Goal: Task Accomplishment & Management: Use online tool/utility

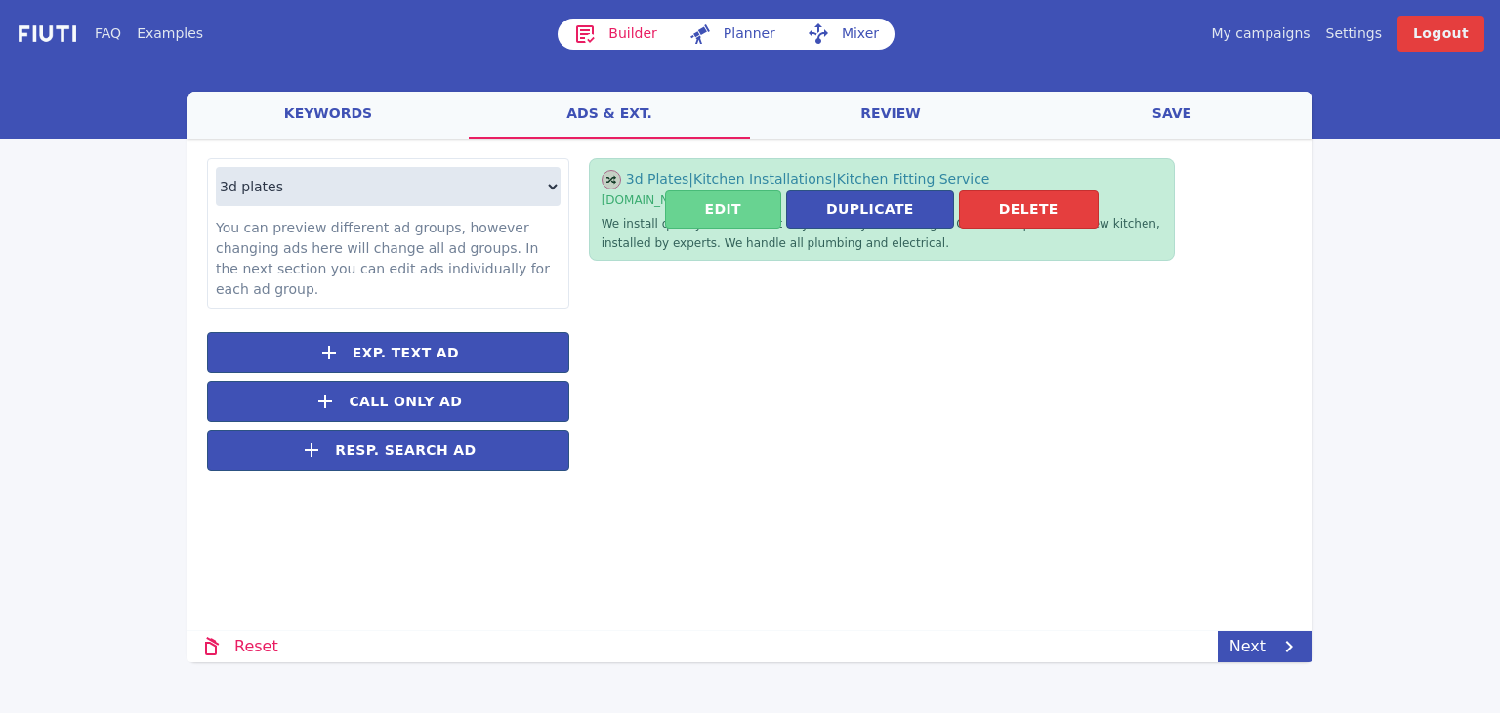
click at [726, 202] on button "Edit" at bounding box center [723, 209] width 116 height 38
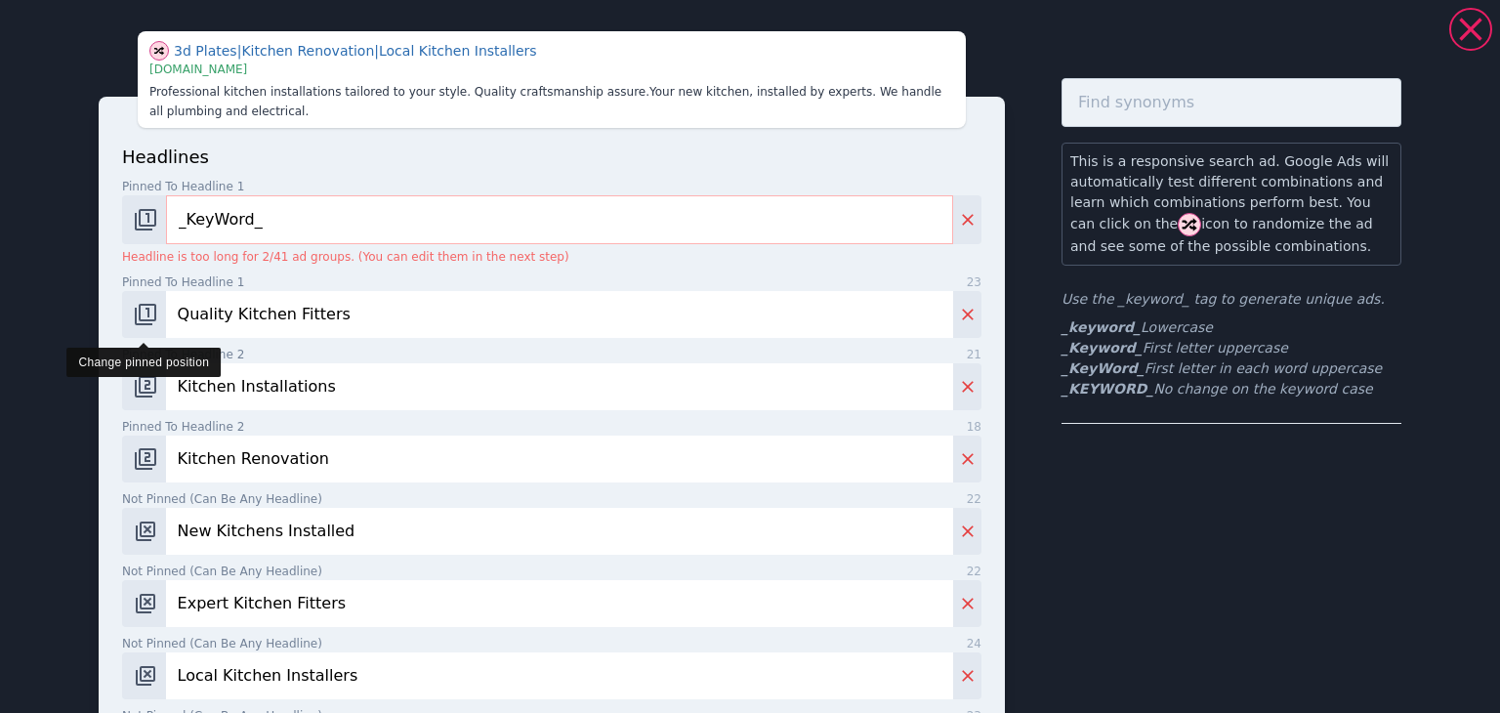
drag, startPoint x: 410, startPoint y: 306, endPoint x: 152, endPoint y: 313, distance: 257.9
click at [152, 313] on div "Quality Kitchen Fitters" at bounding box center [551, 314] width 859 height 47
paste input "Stand out from the crowd"
click at [213, 299] on input "Stand out from the crowd" at bounding box center [559, 314] width 787 height 47
click at [247, 314] on input "Stand Out from the crowd" at bounding box center [559, 314] width 787 height 47
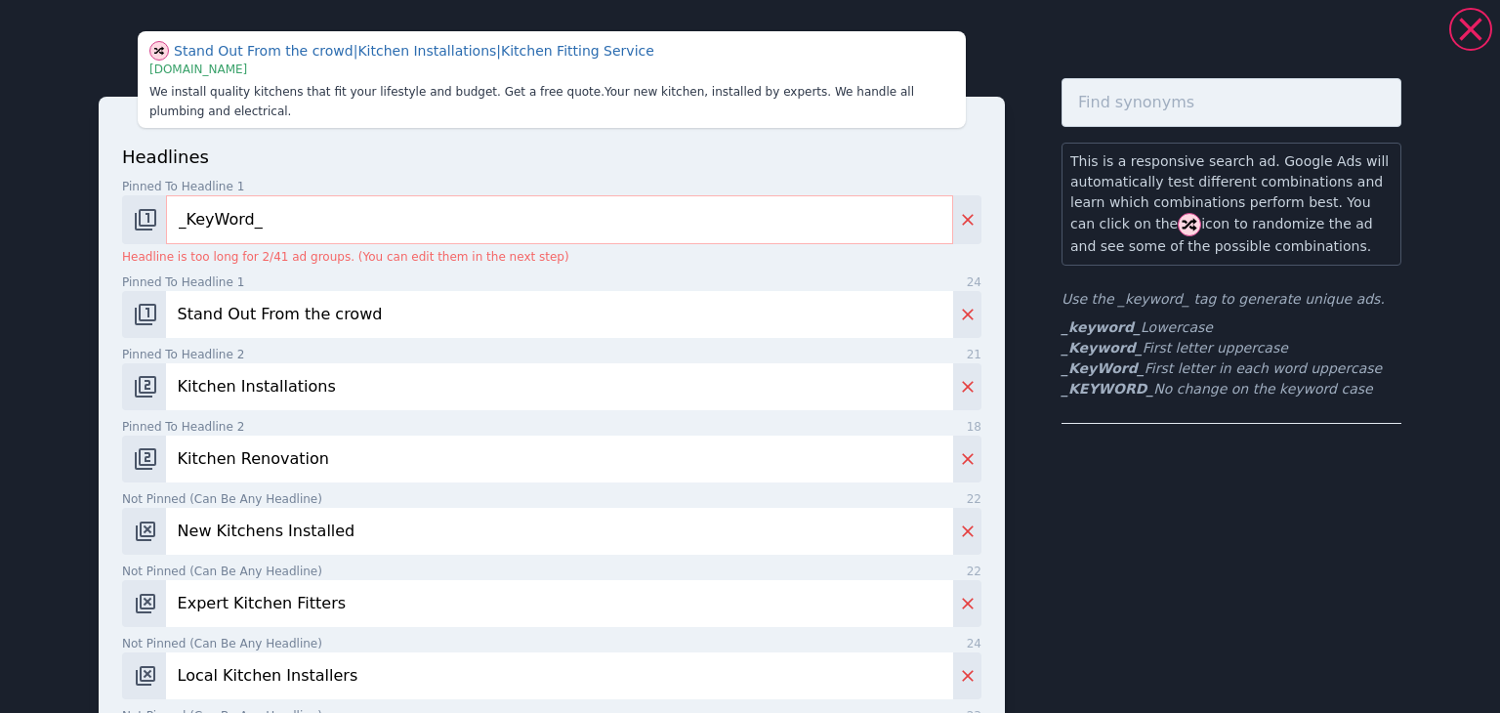
drag, startPoint x: 285, startPoint y: 296, endPoint x: 271, endPoint y: 333, distance: 39.9
click at [280, 310] on input "Stand Out From the crowd" at bounding box center [559, 314] width 787 height 47
type input "Stand Out From The crowd"
drag, startPoint x: 339, startPoint y: 376, endPoint x: 110, endPoint y: 374, distance: 228.5
click at [110, 374] on div "headlines Pinned to headline 1 9 _KeyWord_ Headline is too long for 2/41 ad gro…" at bounding box center [552, 669] width 906 height 1145
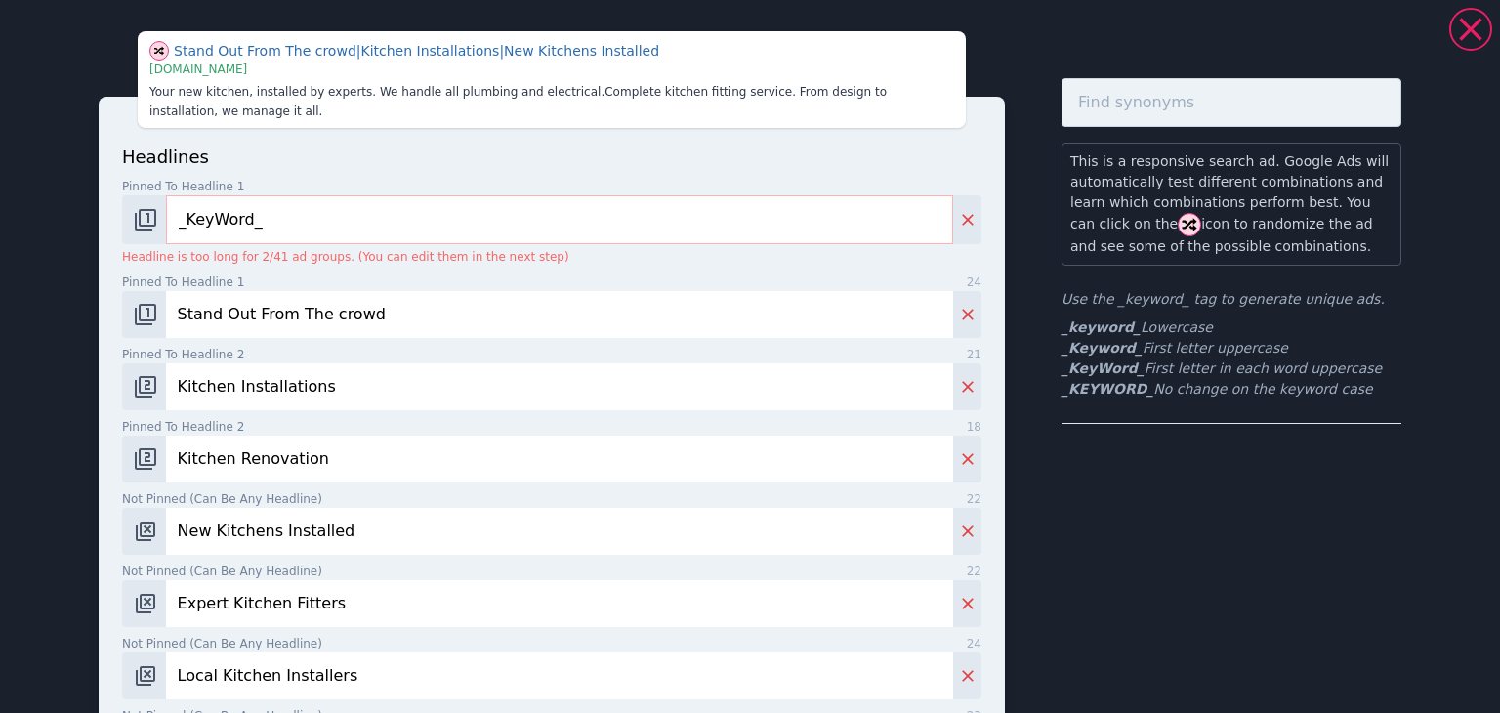
paste input "Your car, your statement"
type input "Your car, your statement"
drag, startPoint x: 329, startPoint y: 466, endPoint x: 139, endPoint y: 444, distance: 191.6
click at [143, 445] on div "Kitchen Renovation" at bounding box center [551, 459] width 859 height 47
paste input "The ultimate glow-up"
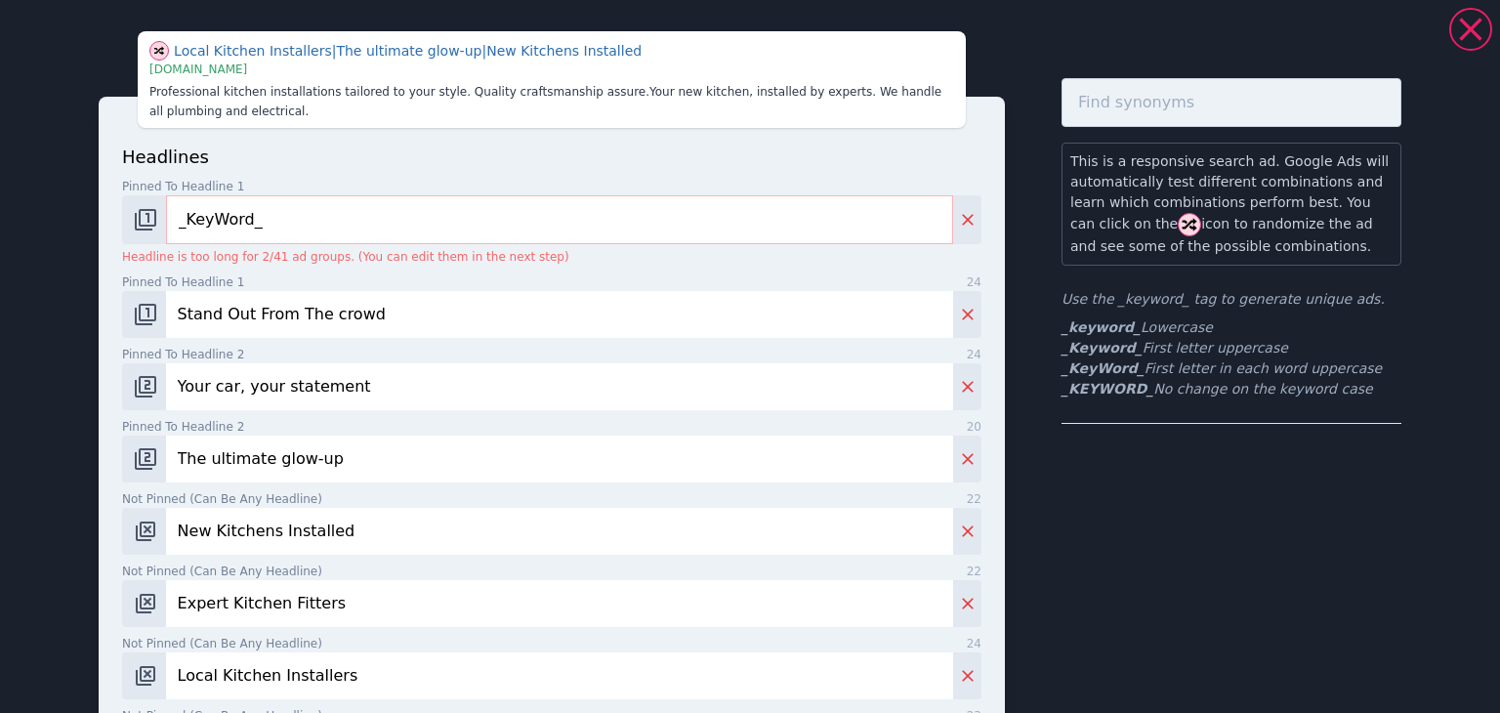
type input "The ultimate glow-up"
drag, startPoint x: 363, startPoint y: 532, endPoint x: 125, endPoint y: 541, distance: 238.5
click at [125, 541] on div "New Kitchens Installed" at bounding box center [551, 531] width 859 height 47
paste input "Upgrade your plates"
type input "Upgrade your plates"
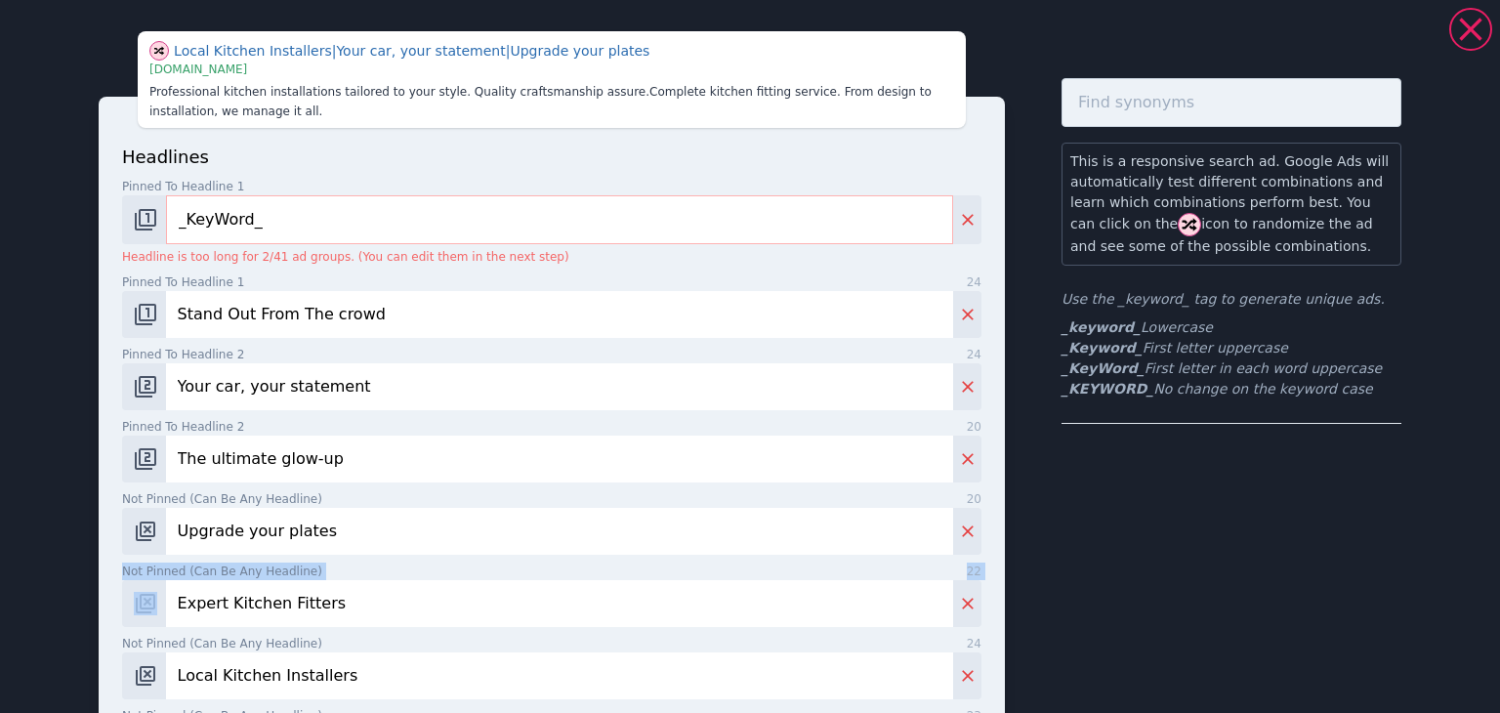
drag, startPoint x: 1416, startPoint y: 316, endPoint x: 307, endPoint y: 613, distance: 1148.5
click at [167, 605] on div "Local Kitchen Installers | Your car, your statement | Upgrade your plates | [DO…" at bounding box center [750, 654] width 1406 height 1293
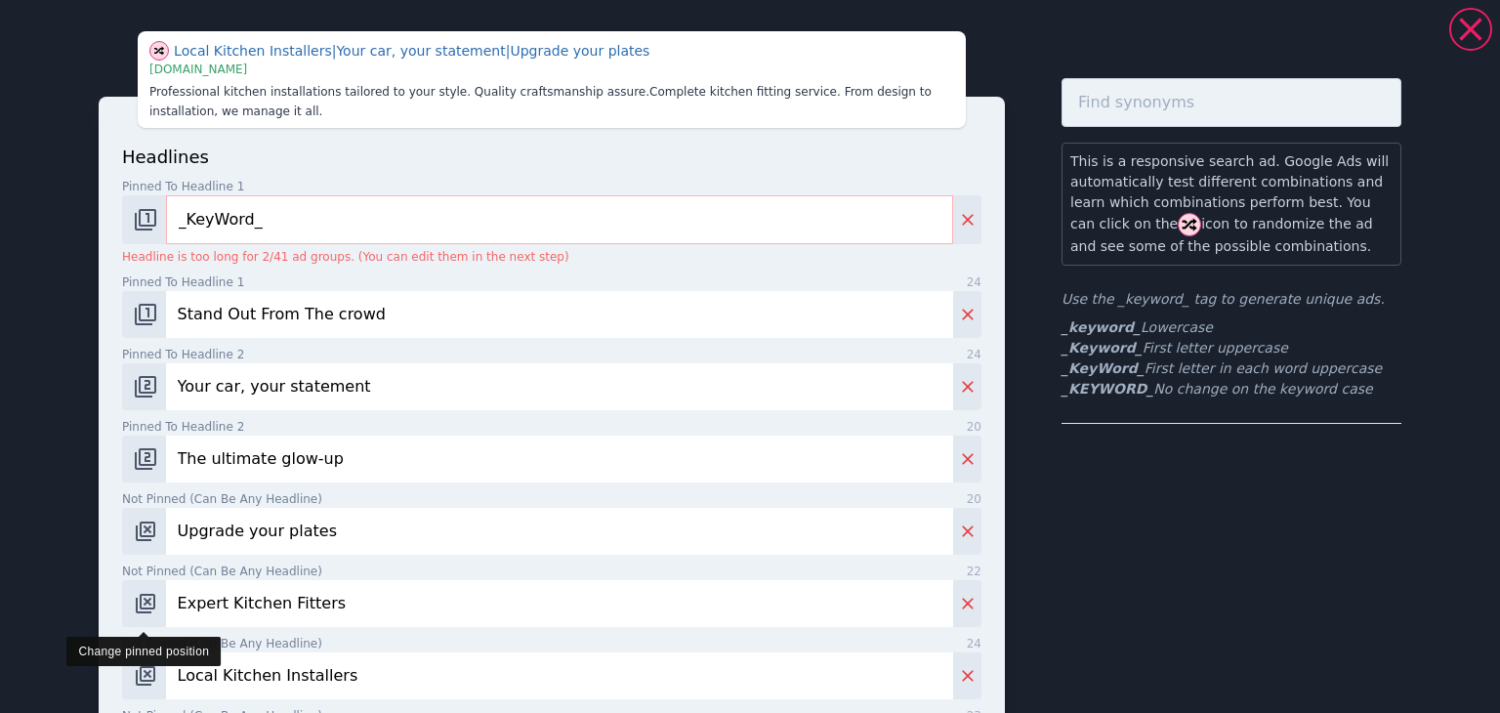
drag, startPoint x: 355, startPoint y: 603, endPoint x: 141, endPoint y: 599, distance: 214.9
click at [141, 599] on div "Expert Kitchen Fitters" at bounding box center [551, 603] width 859 height 47
paste input "Upgrade your plate"
drag, startPoint x: 96, startPoint y: 604, endPoint x: 80, endPoint y: 603, distance: 15.7
click at [80, 603] on div "Upgrade your plates | The ultimate glow-up | Kitchen Fitting Service | [DOMAIN_…" at bounding box center [750, 654] width 1406 height 1293
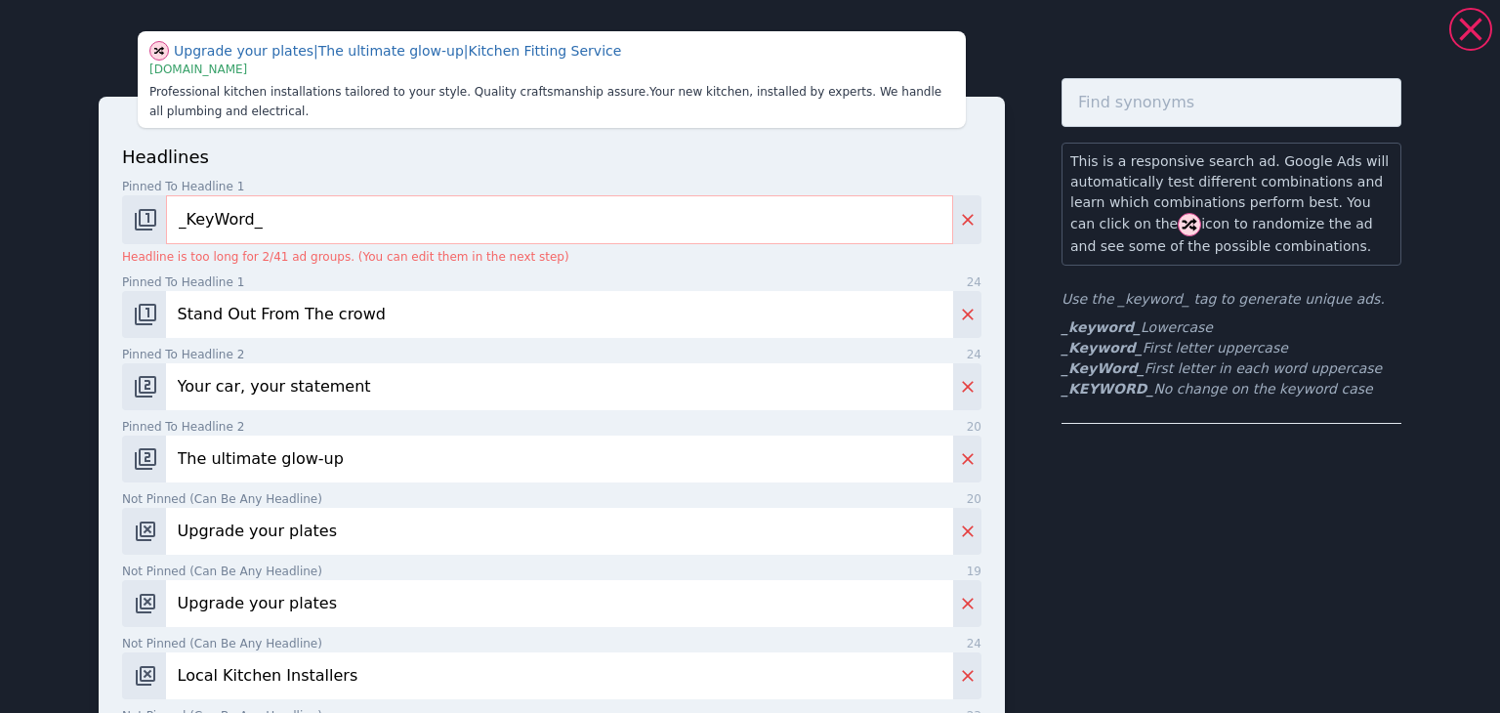
paste input "Style meets legality"
type input "Style meets legality"
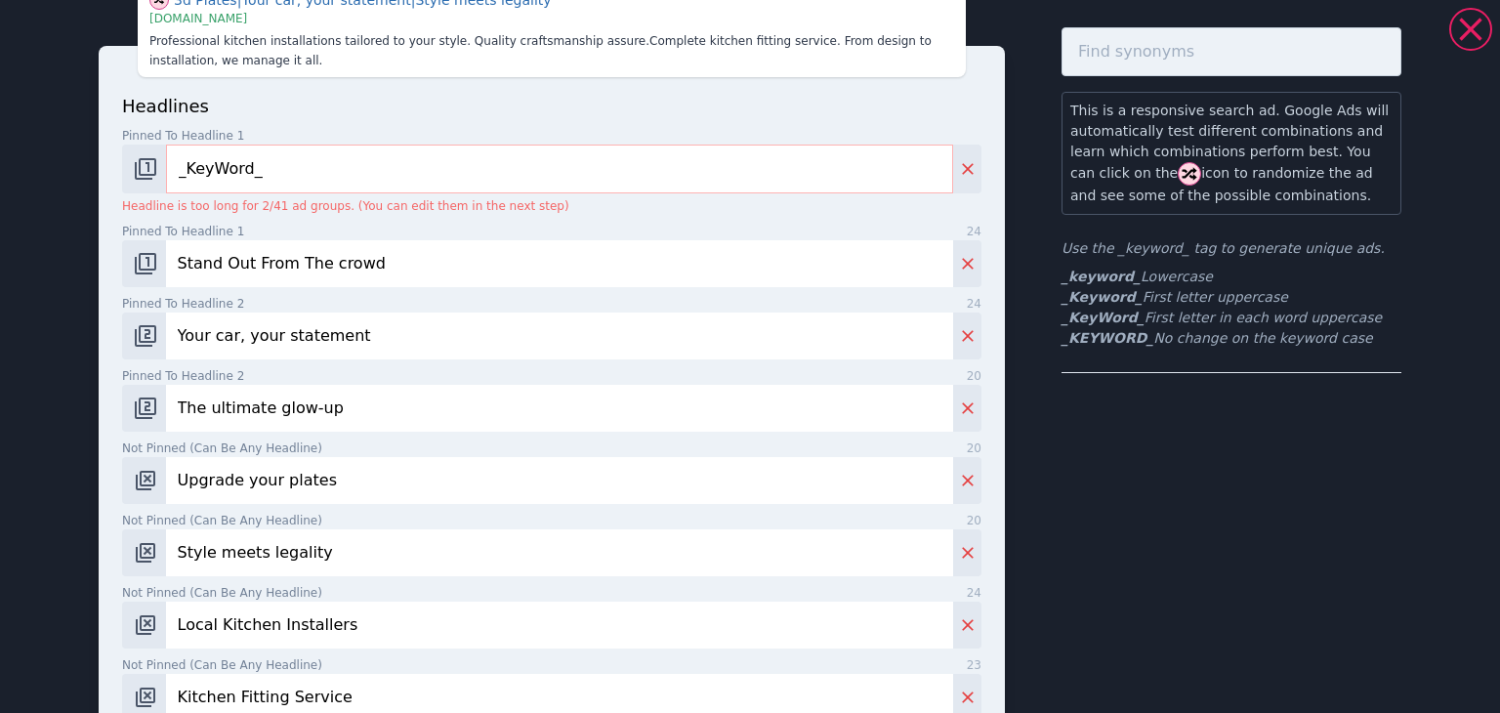
scroll to position [98, 0]
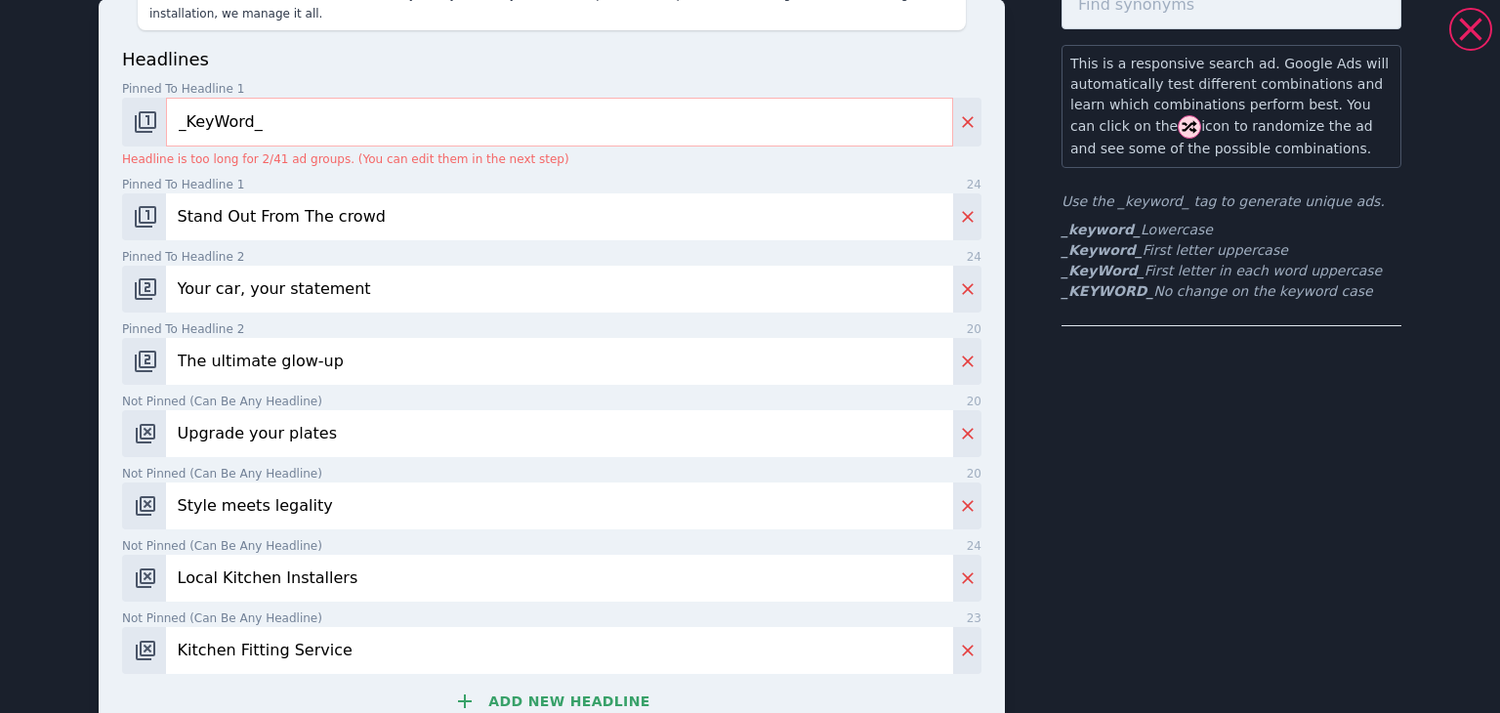
drag, startPoint x: 377, startPoint y: 577, endPoint x: 102, endPoint y: 599, distance: 276.2
click at [102, 599] on div "headlines Pinned to headline 1 9 _KeyWord_ Headline is too long for 2/41 ad gro…" at bounding box center [552, 571] width 906 height 1145
paste input "The perfect finishing touch"
type input "The perfect finishing touch"
click at [359, 505] on input "Style meets legality" at bounding box center [559, 505] width 787 height 47
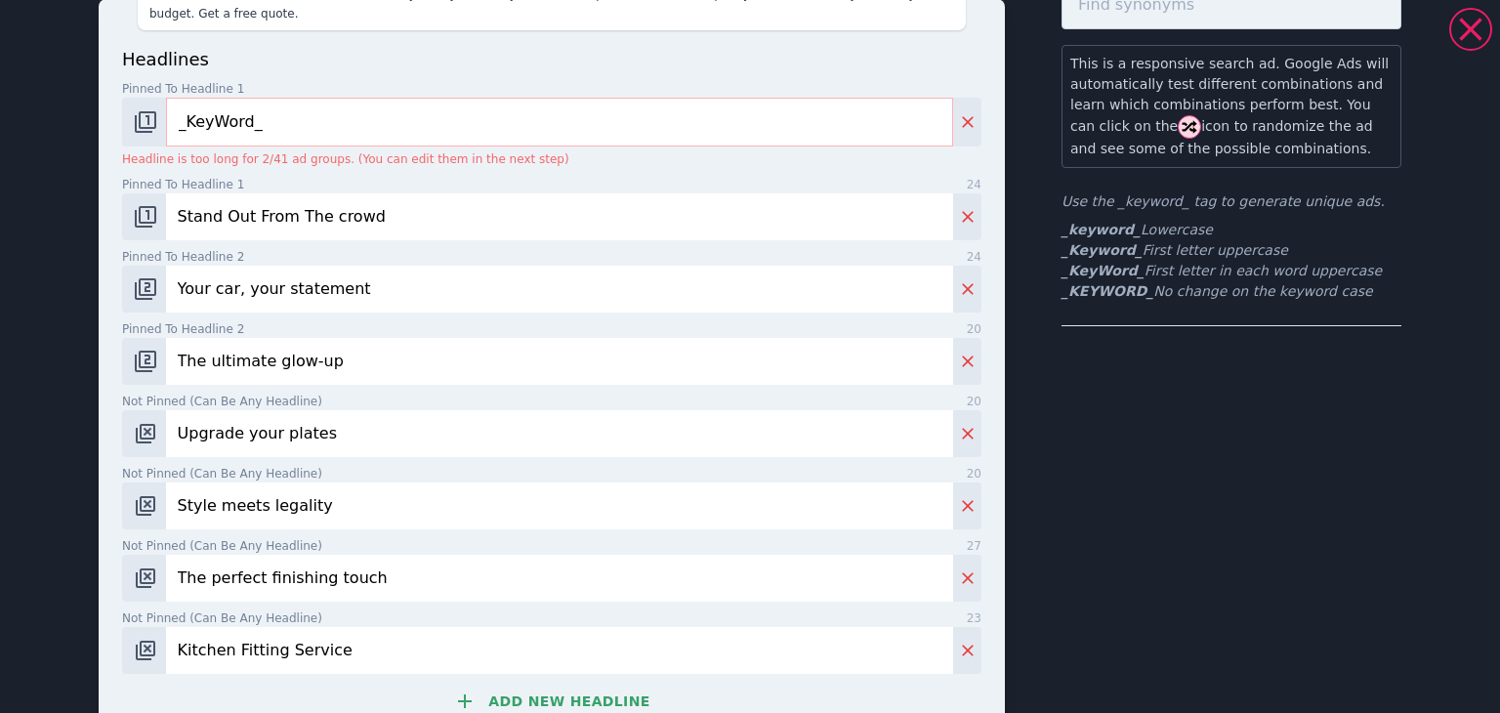
drag, startPoint x: 422, startPoint y: 583, endPoint x: 389, endPoint y: 583, distance: 33.2
click at [389, 583] on input "The perfect finishing touch" at bounding box center [559, 578] width 787 height 47
drag, startPoint x: 358, startPoint y: 654, endPoint x: 164, endPoint y: 657, distance: 194.4
click at [166, 657] on input "Kitchen Fitting Service" at bounding box center [559, 650] width 787 height 47
paste input "Make a bold statement"
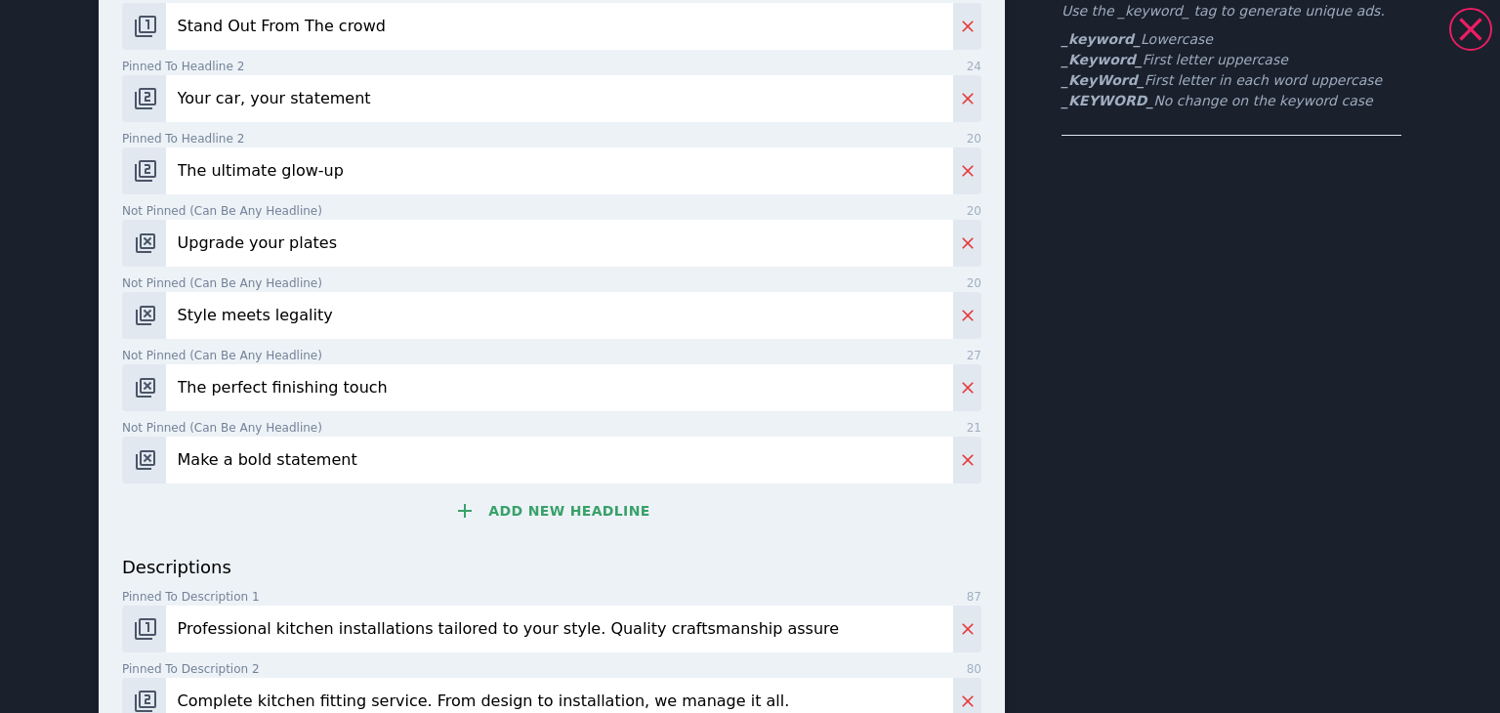
scroll to position [293, 0]
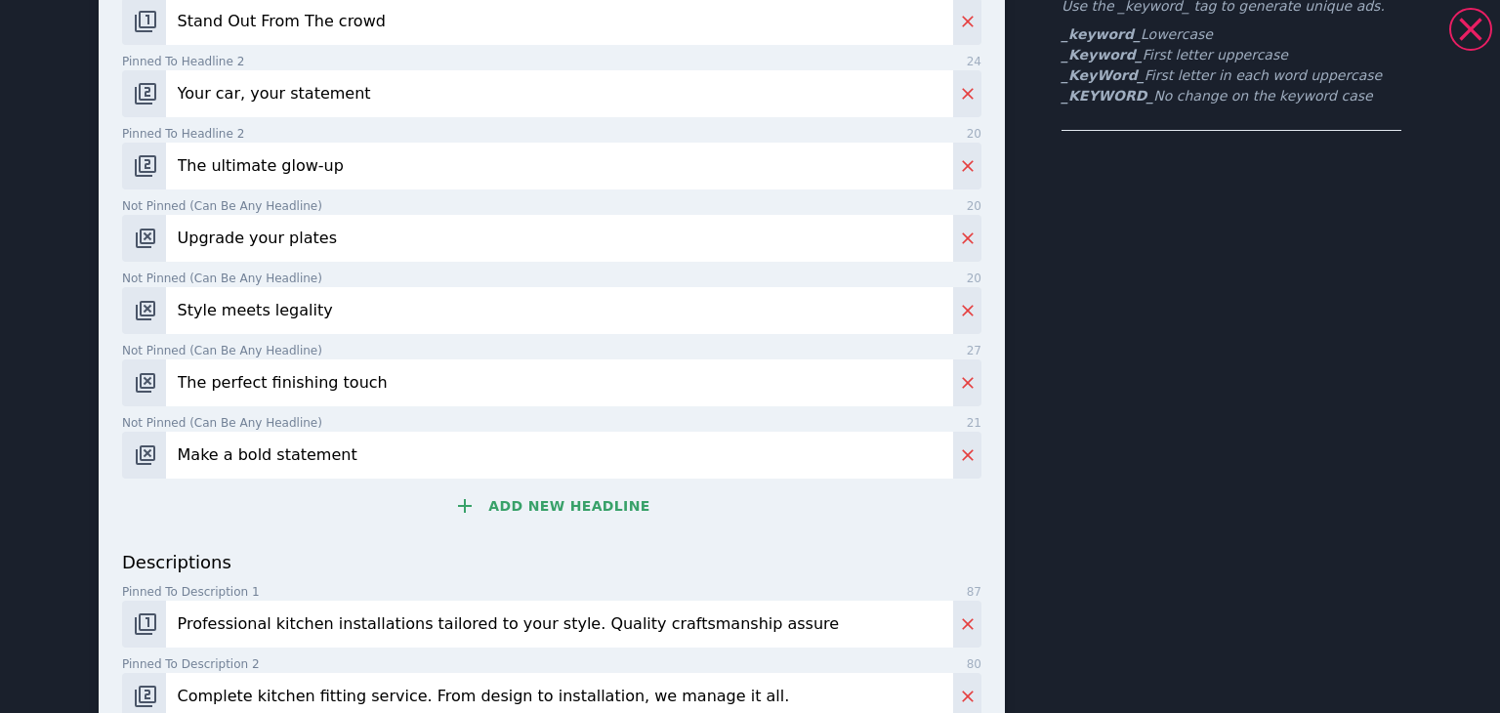
type input "Make a bold statement"
click at [580, 503] on button "Add new headline" at bounding box center [551, 505] width 859 height 39
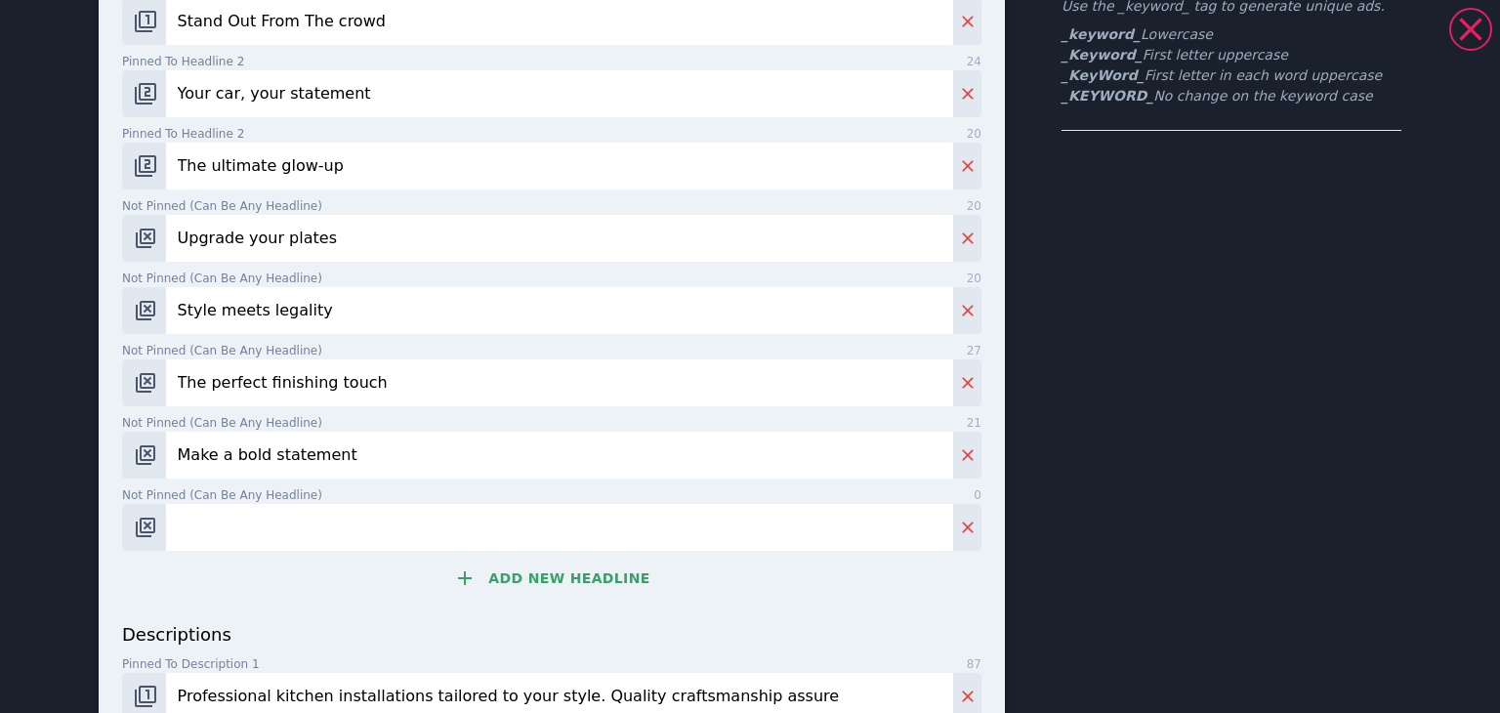
click at [528, 580] on button "Add new headline" at bounding box center [551, 578] width 859 height 39
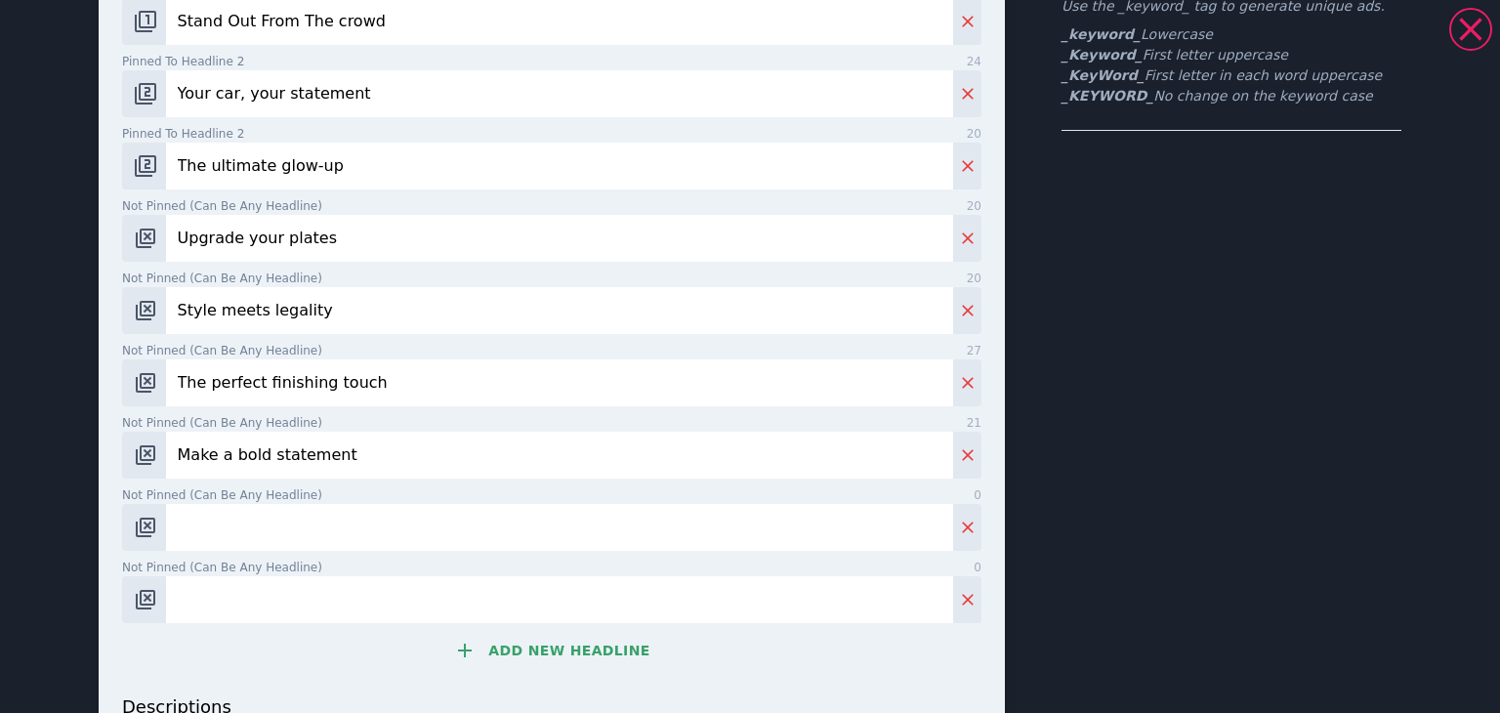
click at [564, 657] on button "Add new headline" at bounding box center [551, 650] width 859 height 39
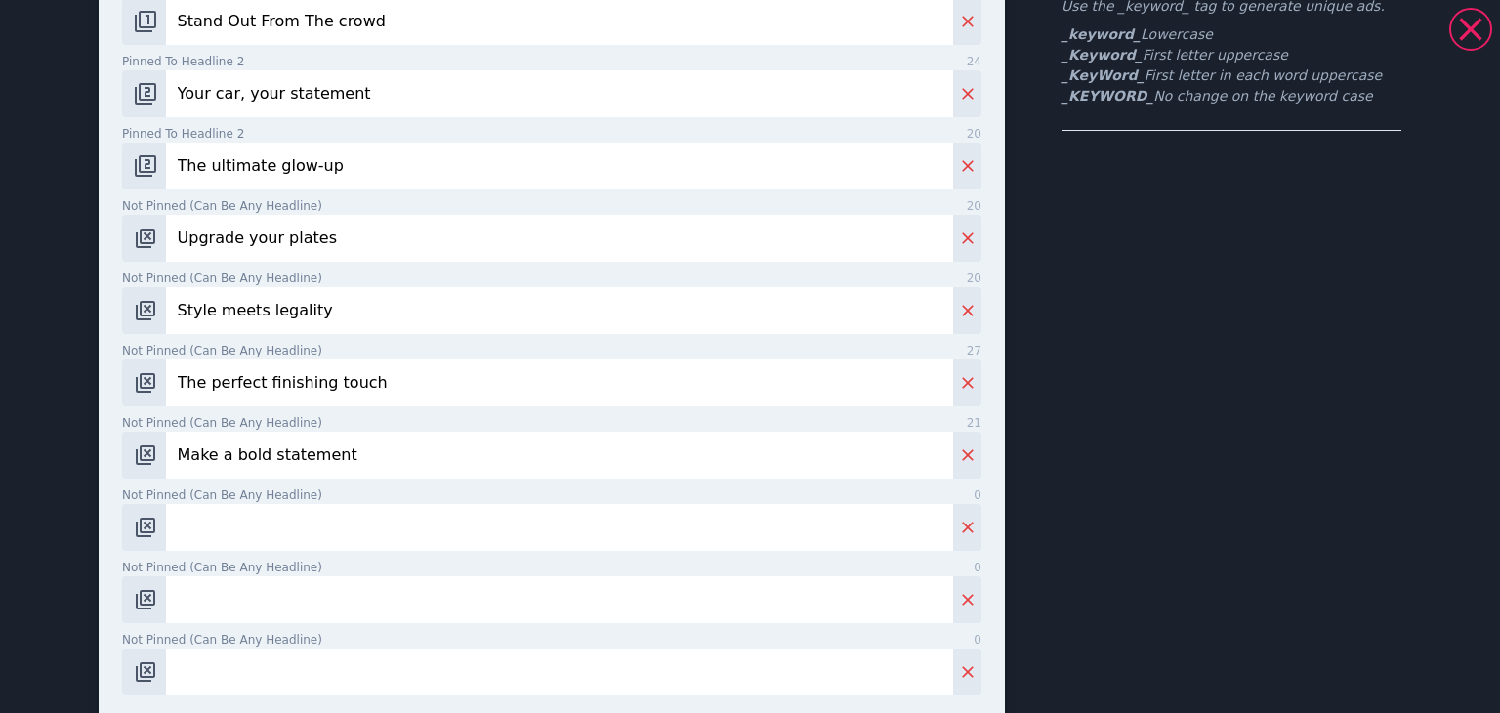
scroll to position [323, 0]
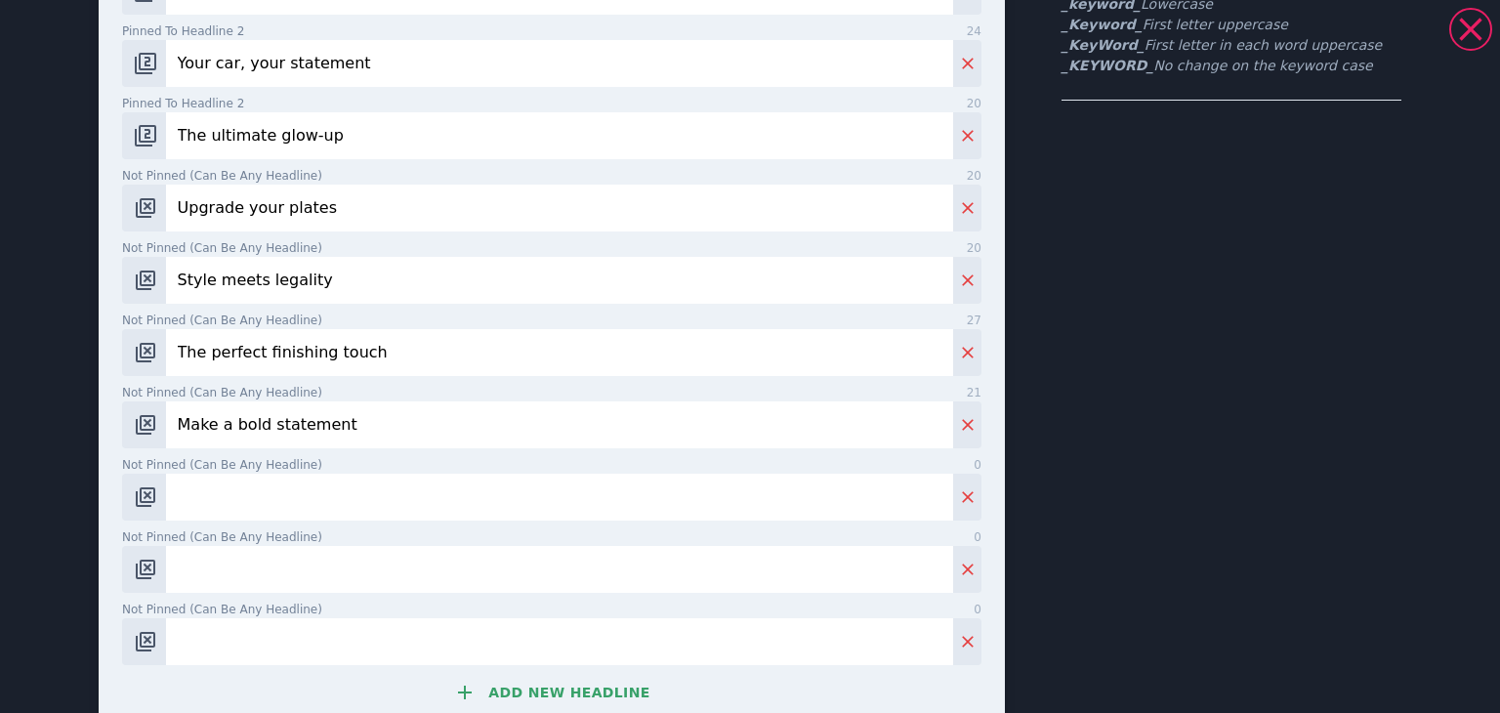
drag, startPoint x: 245, startPoint y: 508, endPoint x: 199, endPoint y: 490, distance: 49.2
click at [224, 500] on input "Not pinned (Can be any headline) 0" at bounding box center [559, 497] width 787 height 47
paste input "Crafted for your car"
type input "Crafted for your car"
click at [207, 546] on input "Not pinned (Can be any headline) 0" at bounding box center [559, 569] width 787 height 47
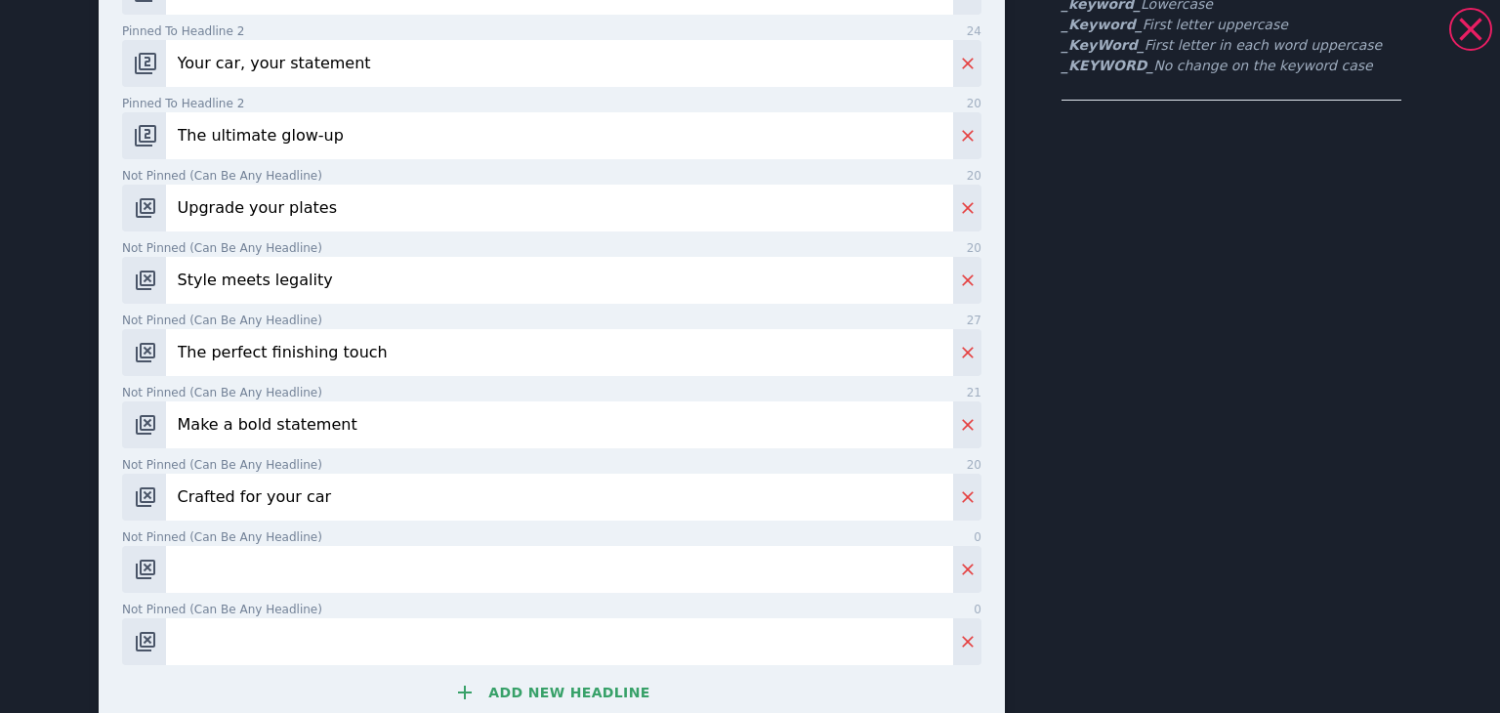
paste input "Shine on the road"
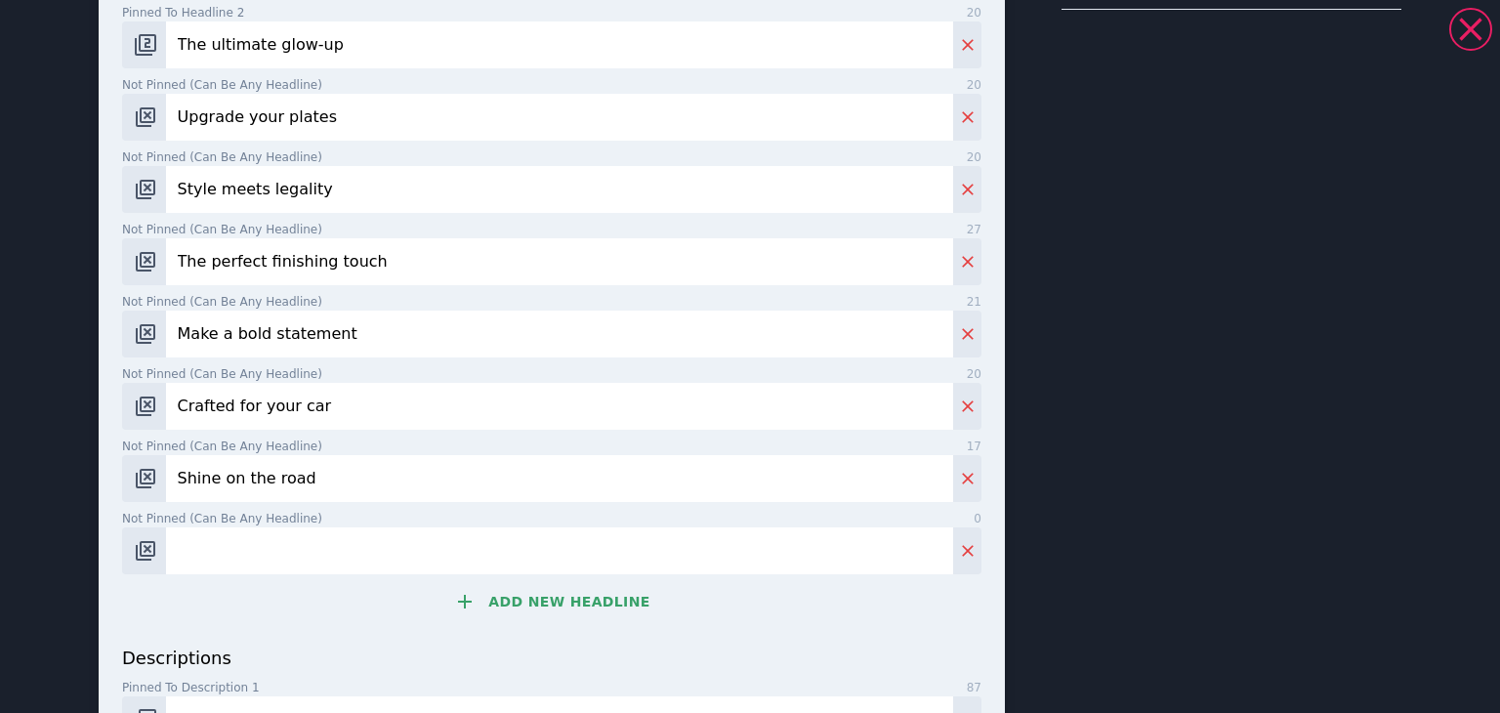
scroll to position [421, 0]
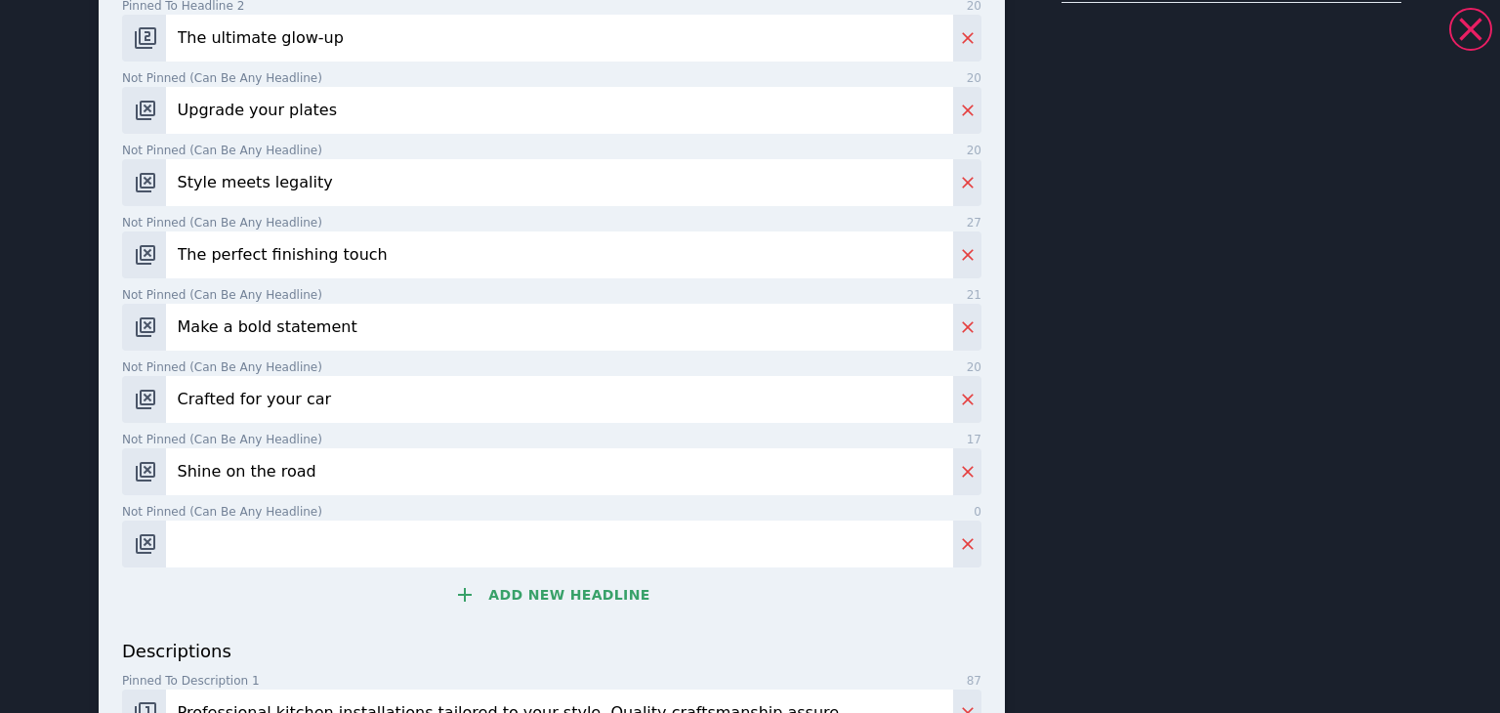
click at [252, 548] on input "Not pinned (Can be any headline) 0" at bounding box center [559, 544] width 787 height 47
drag, startPoint x: 320, startPoint y: 473, endPoint x: 91, endPoint y: 479, distance: 229.6
click at [64, 478] on div "Shine on the road | Your car, your statement | Crafted for your car | [DOMAIN_N…" at bounding box center [750, 342] width 1406 height 1510
paste input "The best of both worlds"
click at [133, 480] on div "The best of both worlds" at bounding box center [551, 471] width 859 height 47
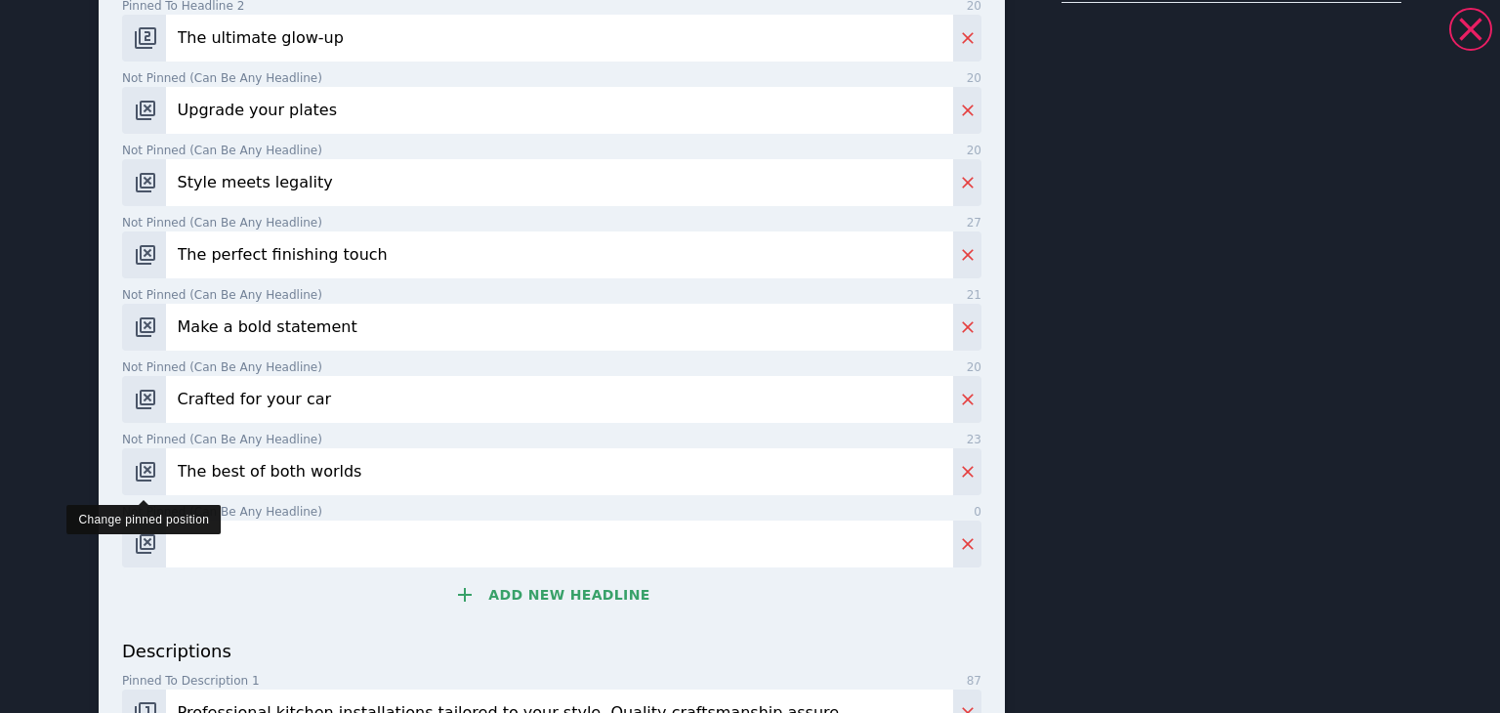
paste input "Your ride, a masterpiece"
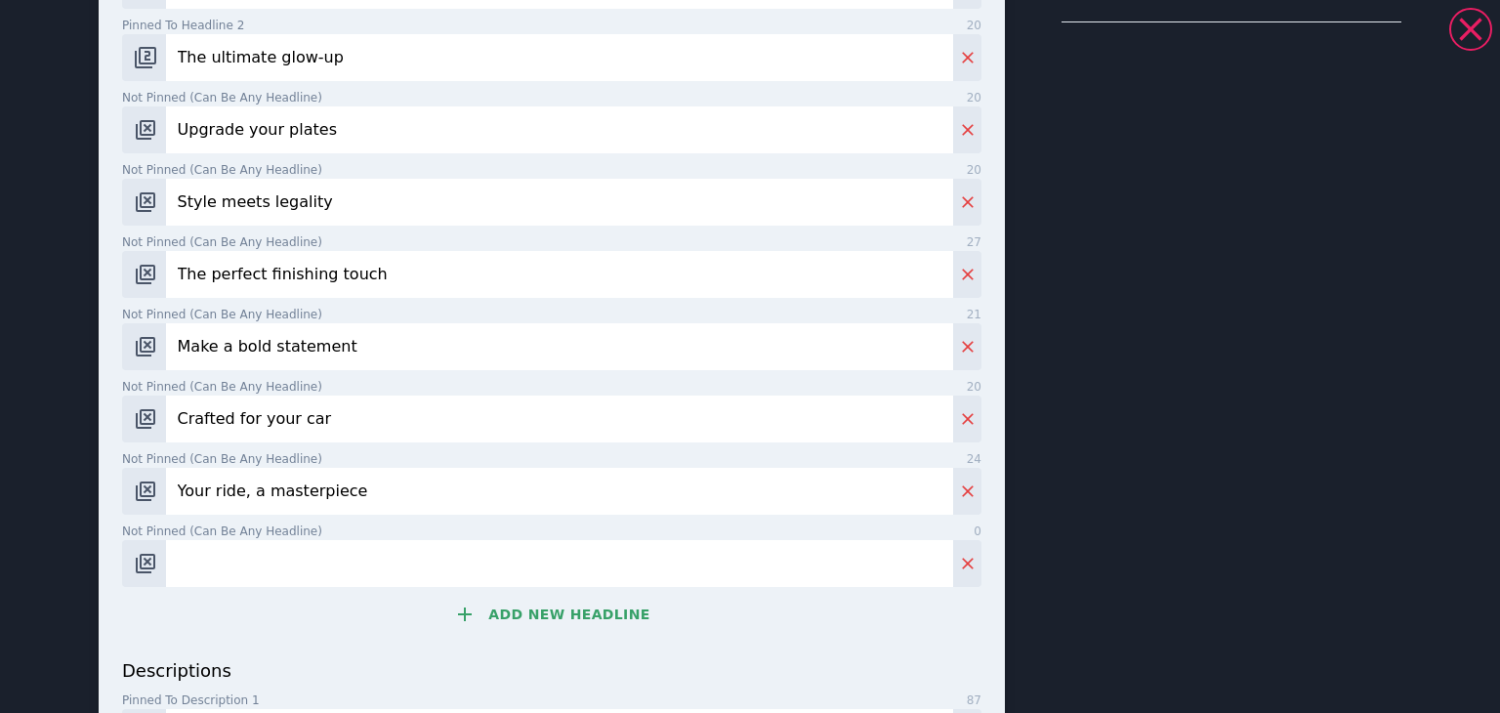
type input "Your ride, a masterpiece"
click at [215, 540] on input "Not pinned (Can be any headline) 0" at bounding box center [559, 563] width 787 height 47
paste input "Drive with style"
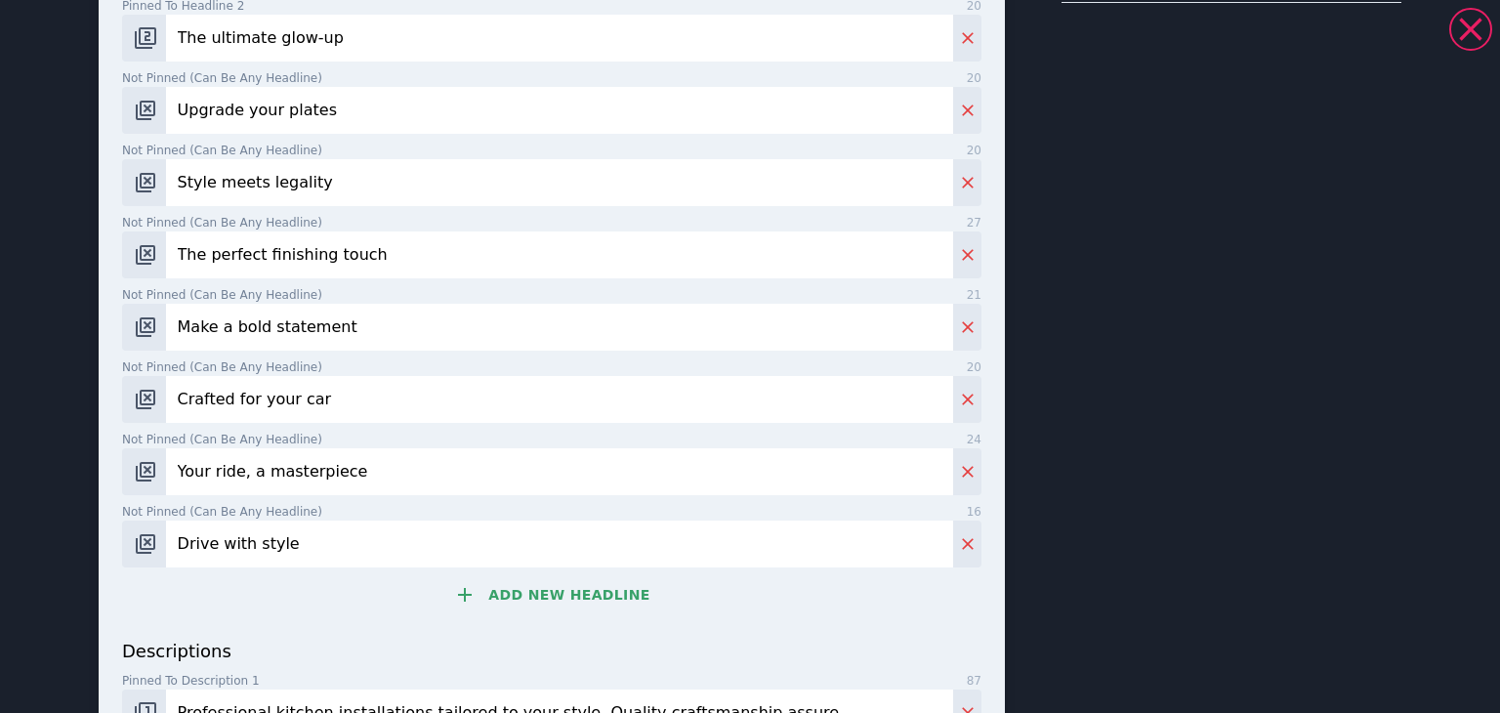
type input "Drive with style"
click at [595, 585] on button "Add new headline" at bounding box center [551, 594] width 859 height 39
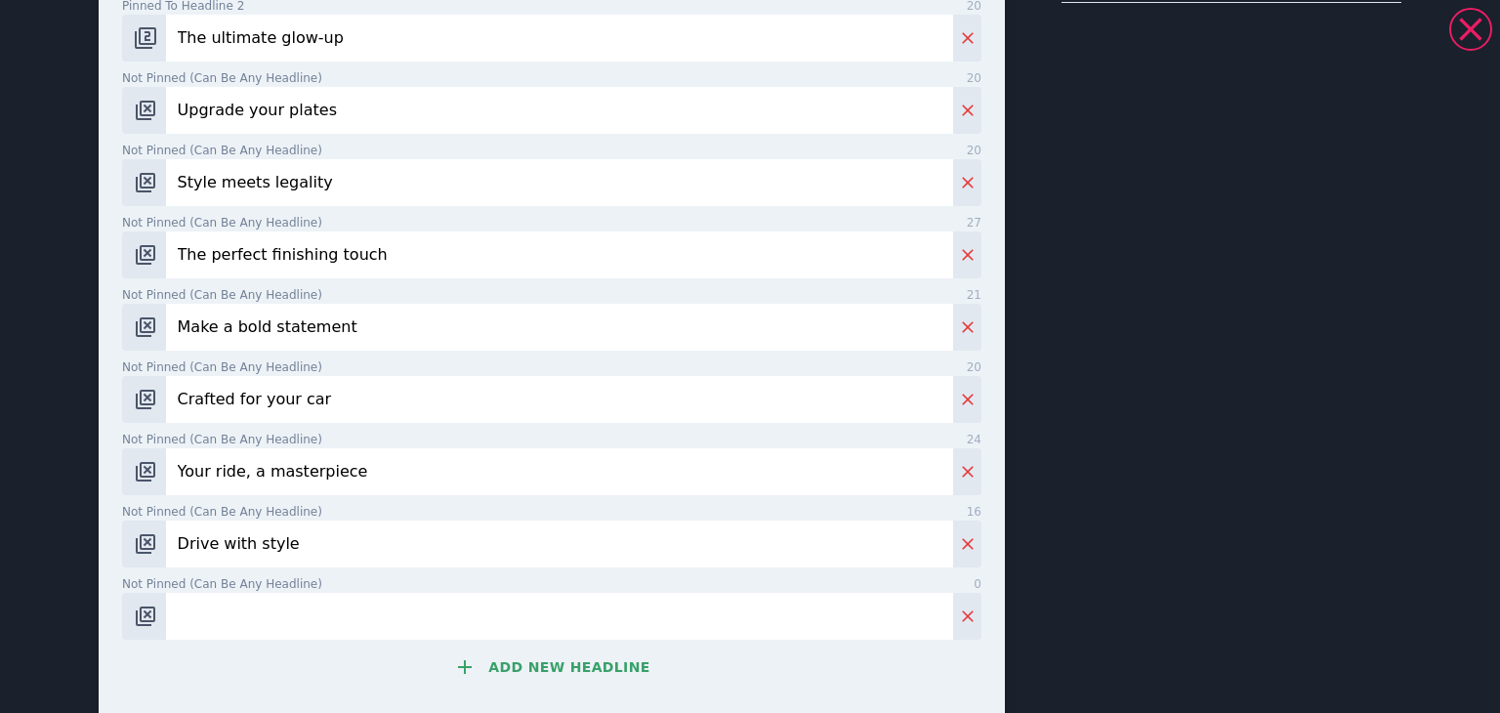
click at [184, 610] on input "Not pinned (Can be any headline) 0" at bounding box center [559, 616] width 787 height 47
paste input "Don't be basic"
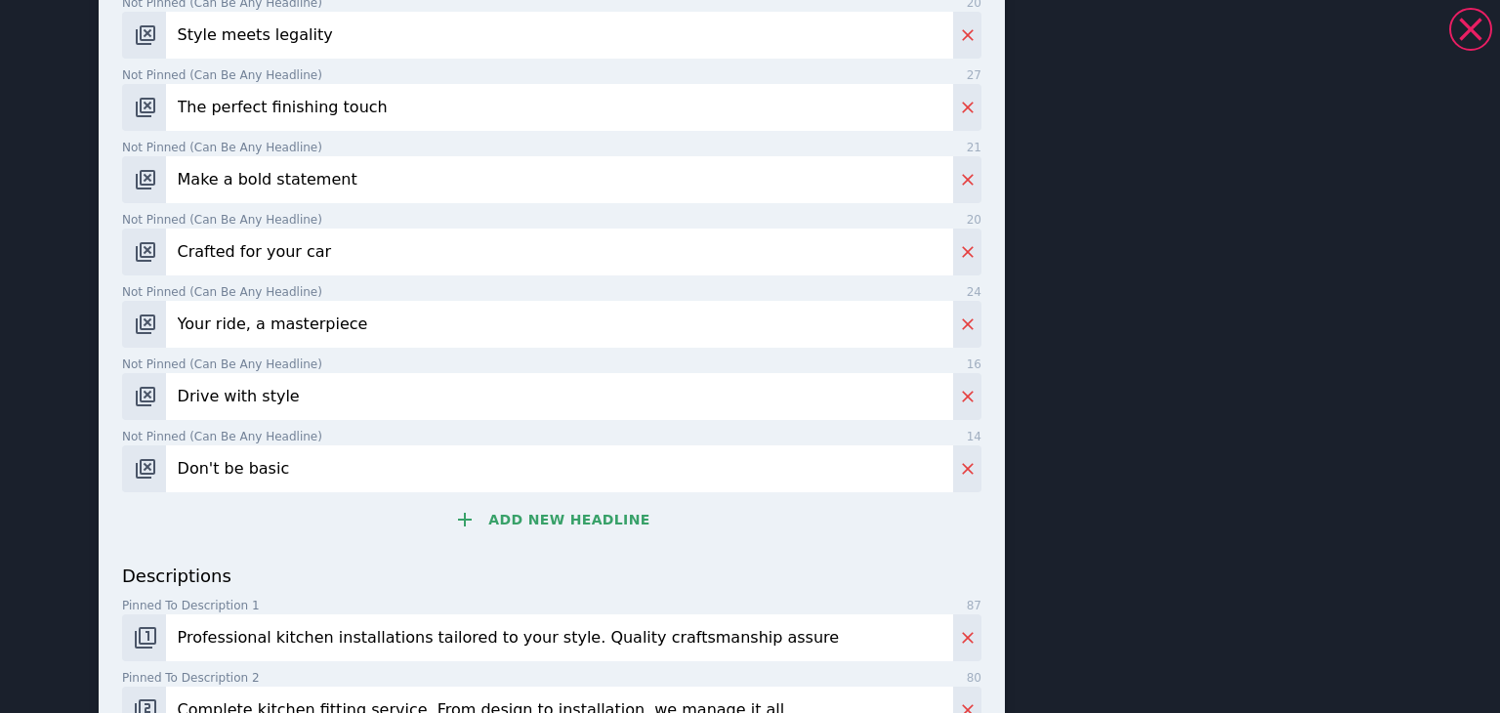
scroll to position [597, 0]
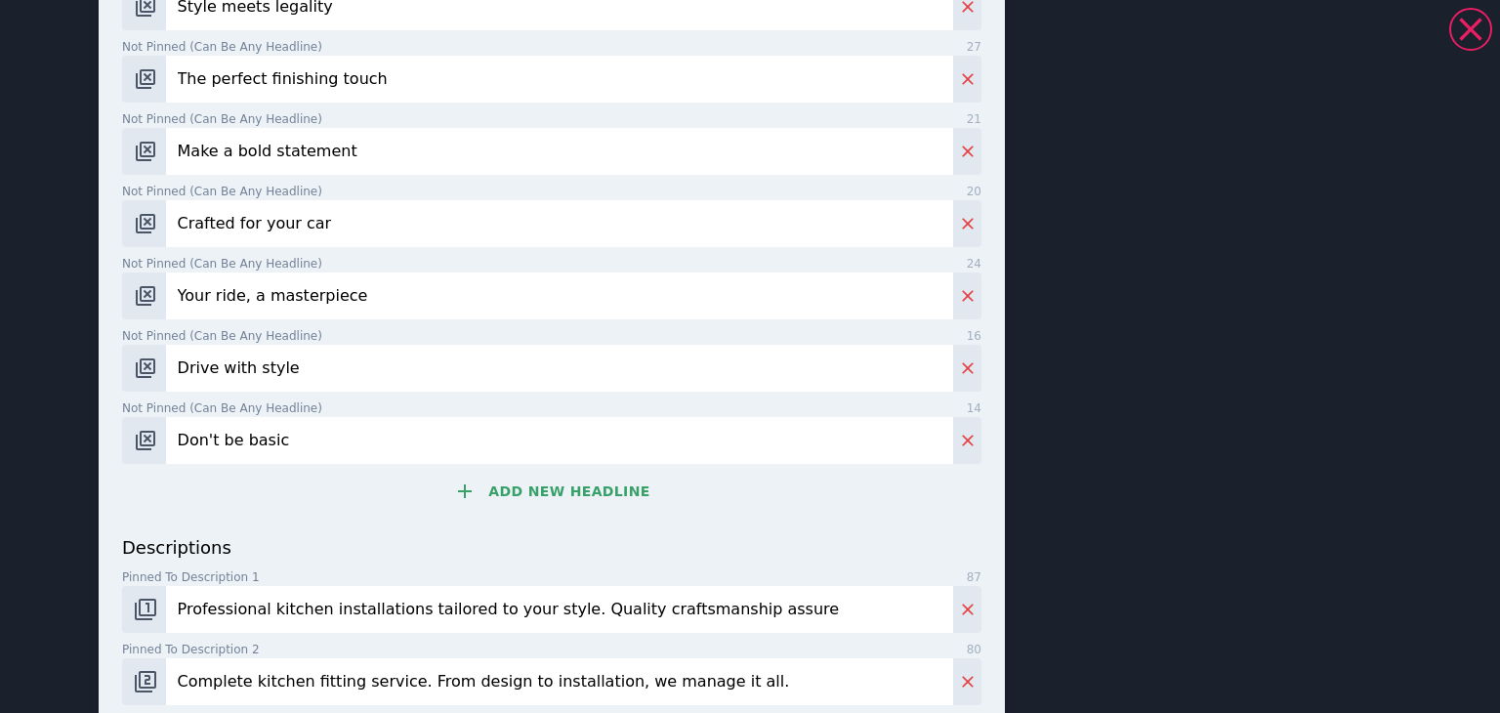
type input "Don't be basic"
click at [580, 477] on button "Add new headline" at bounding box center [551, 491] width 859 height 39
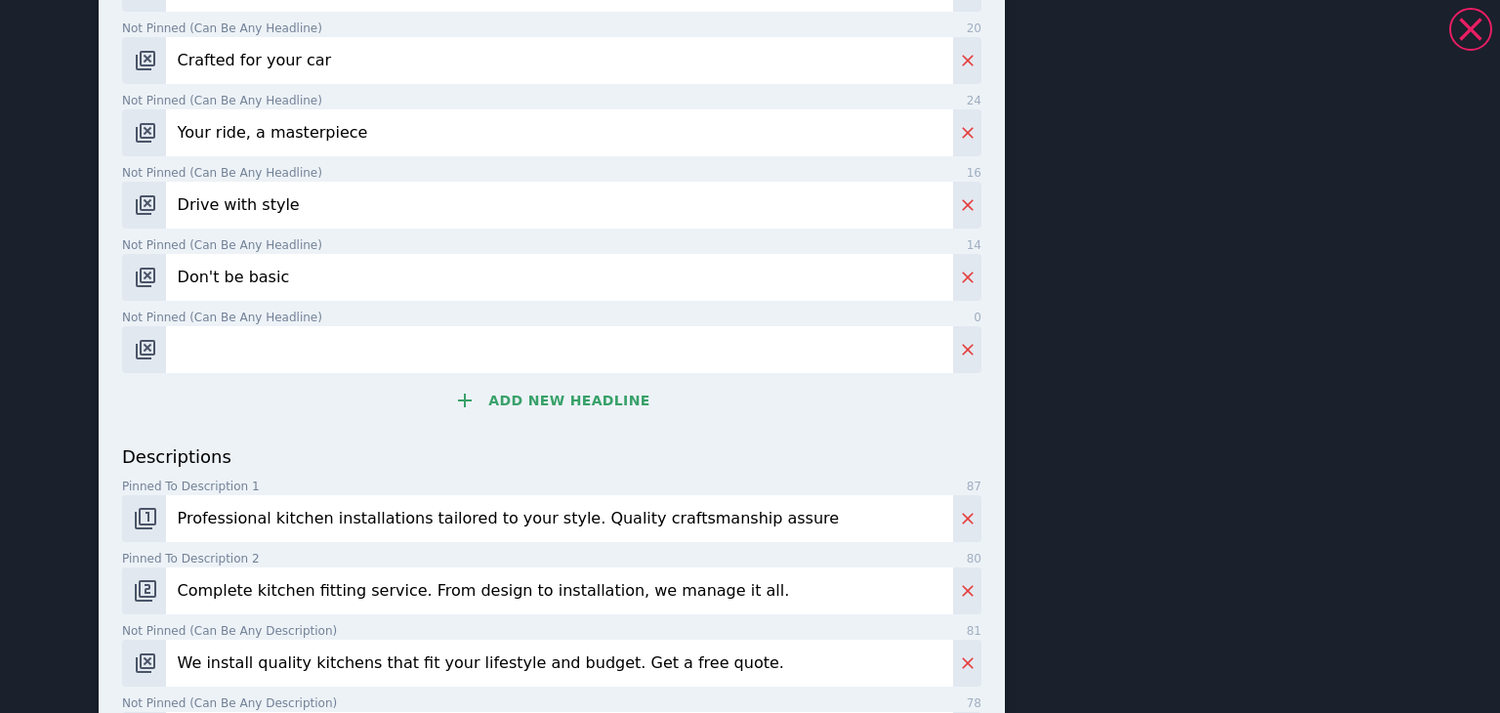
scroll to position [792, 0]
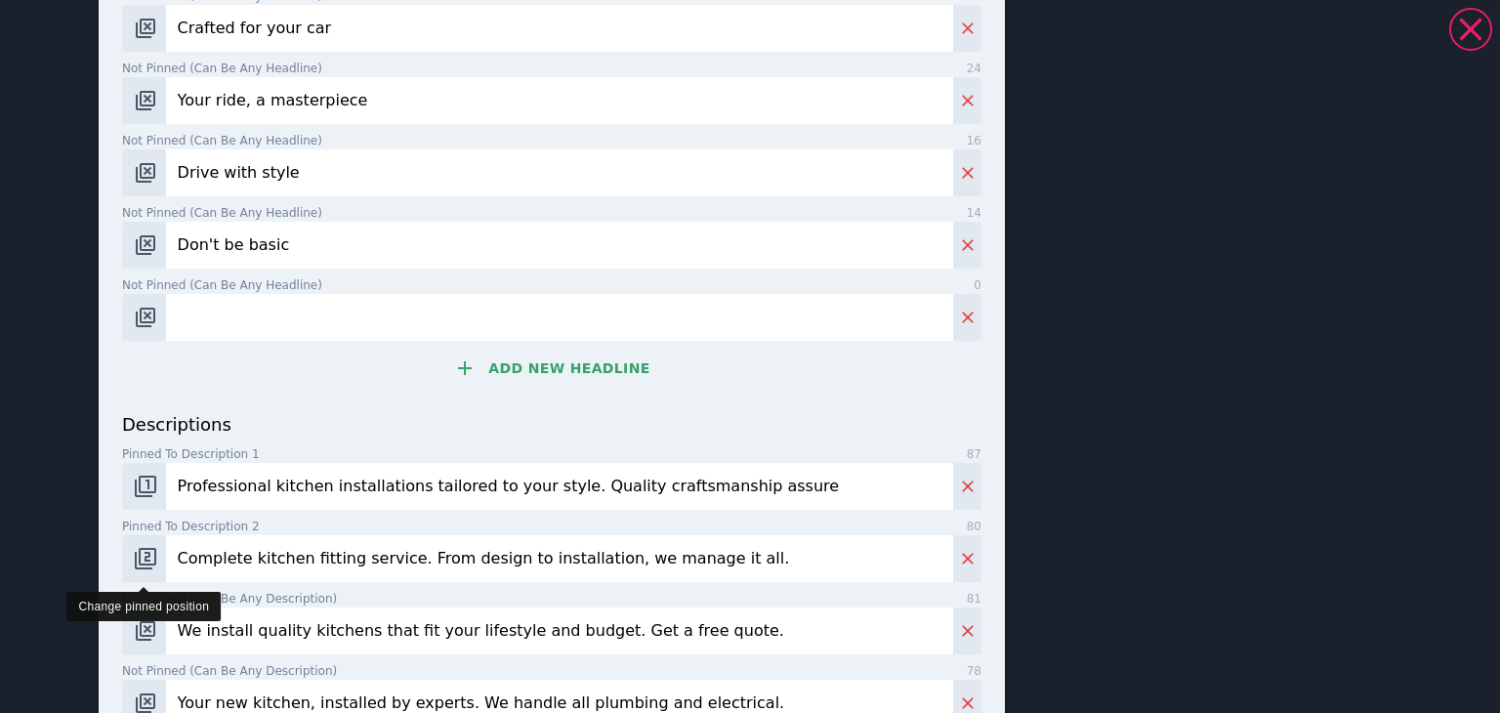
drag, startPoint x: 793, startPoint y: 468, endPoint x: 113, endPoint y: 554, distance: 685.1
click at [122, 554] on div "descriptions Pinned to description 1 87 Professional kitchen installations tail…" at bounding box center [551, 568] width 859 height 315
paste input "Level up your car's look with our premium 3D gel plates."
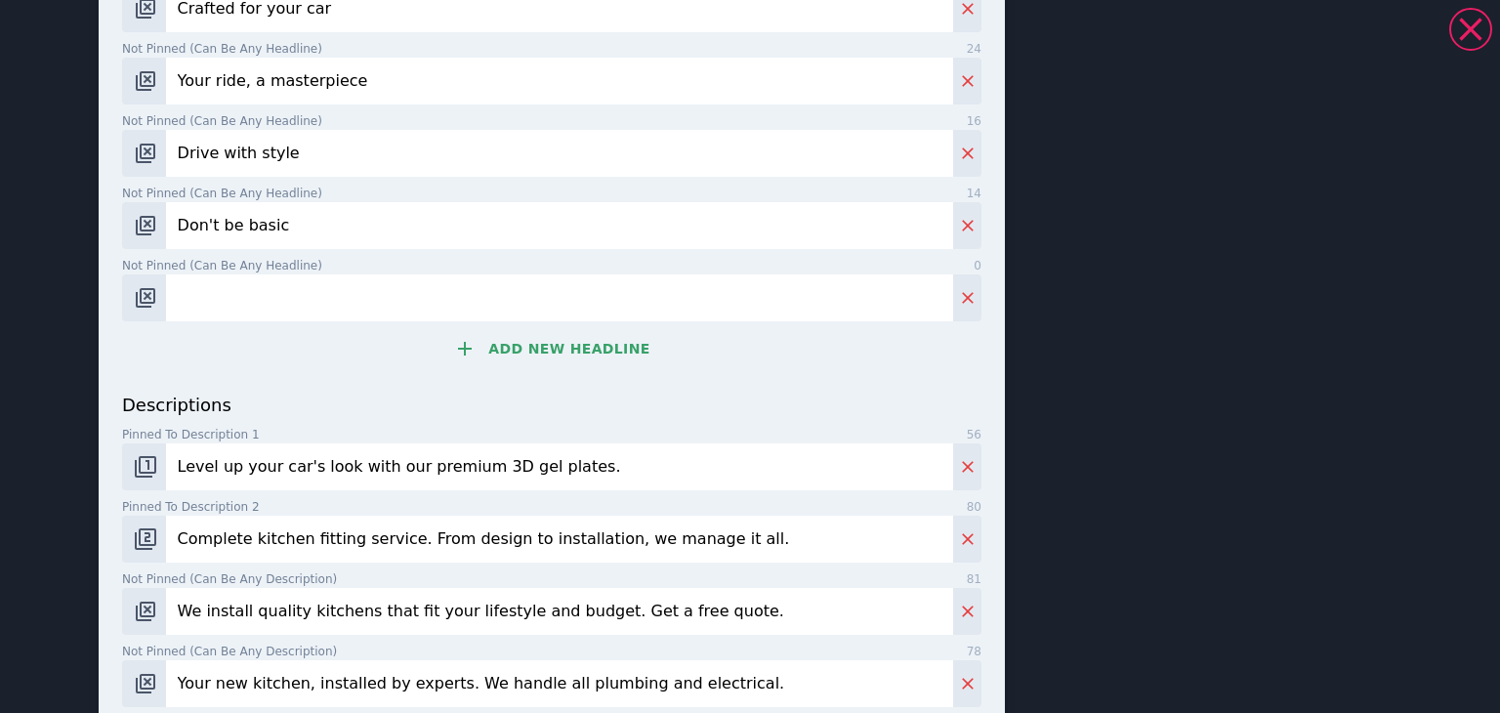
type input "Level up your car's look with our premium 3D gel plates."
drag, startPoint x: 729, startPoint y: 543, endPoint x: 72, endPoint y: 553, distance: 656.4
click at [72, 553] on div "Stand Out From The crowd | Your car, your statement | The perfect finishing tou…" at bounding box center [750, 33] width 1406 height 1635
paste input "DVLA-certified plates that offer style and legality"
type input "DVLA-certified plates that offer style and legality."
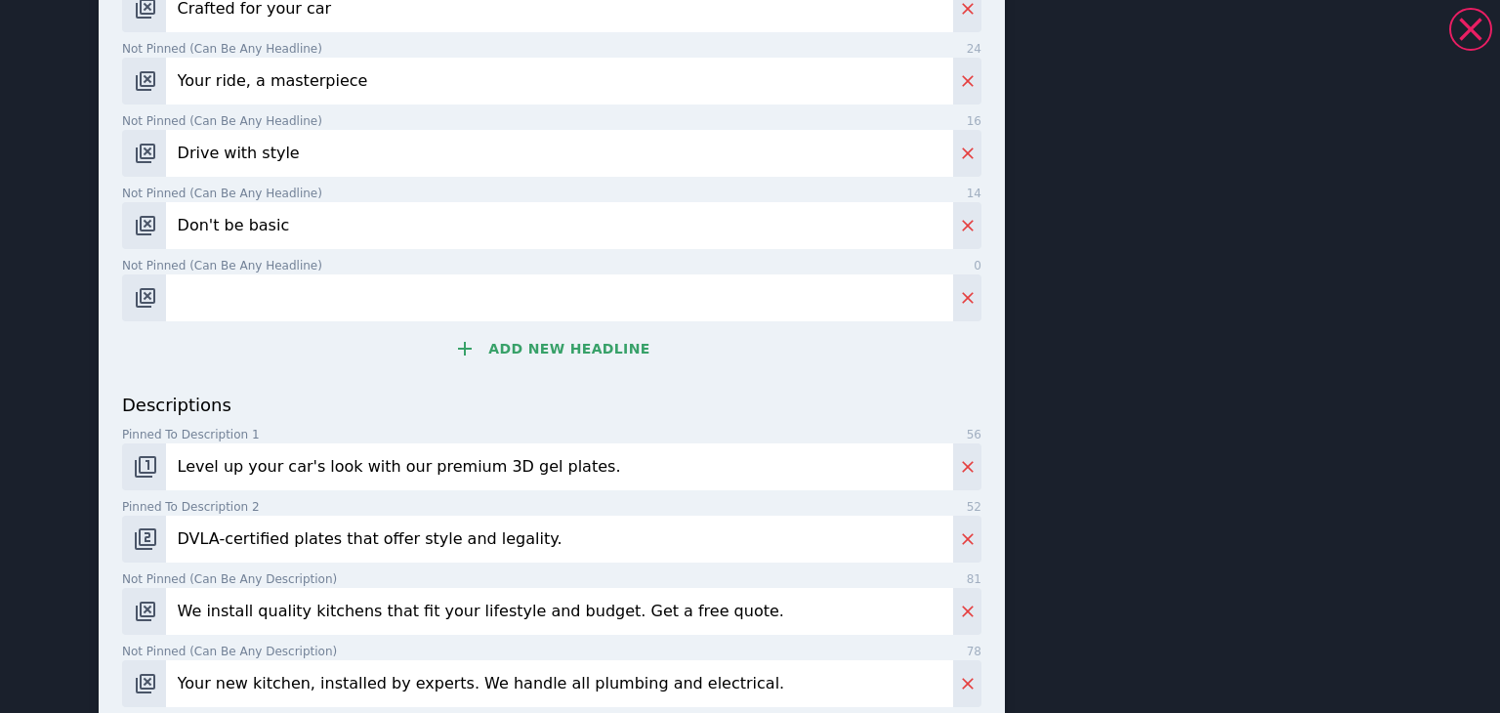
click at [363, 600] on input "We install quality kitchens that fit your lifestyle and budget. Get a free quot…" at bounding box center [559, 611] width 787 height 47
click at [367, 599] on input "We install quality kitchens that fit your lifestyle and budget. Get a free quot…" at bounding box center [559, 611] width 787 height 47
click at [369, 598] on input "We install quality kitchens that fit your lifestyle and budget. Get a free quot…" at bounding box center [559, 611] width 787 height 47
click at [304, 604] on input "We install quality kitchens that fit your lifestyle and budget. Get a free quot…" at bounding box center [559, 611] width 787 height 47
click at [305, 605] on input "We install quality kitchens that fit your lifestyle and budget. Get a free quot…" at bounding box center [559, 611] width 787 height 47
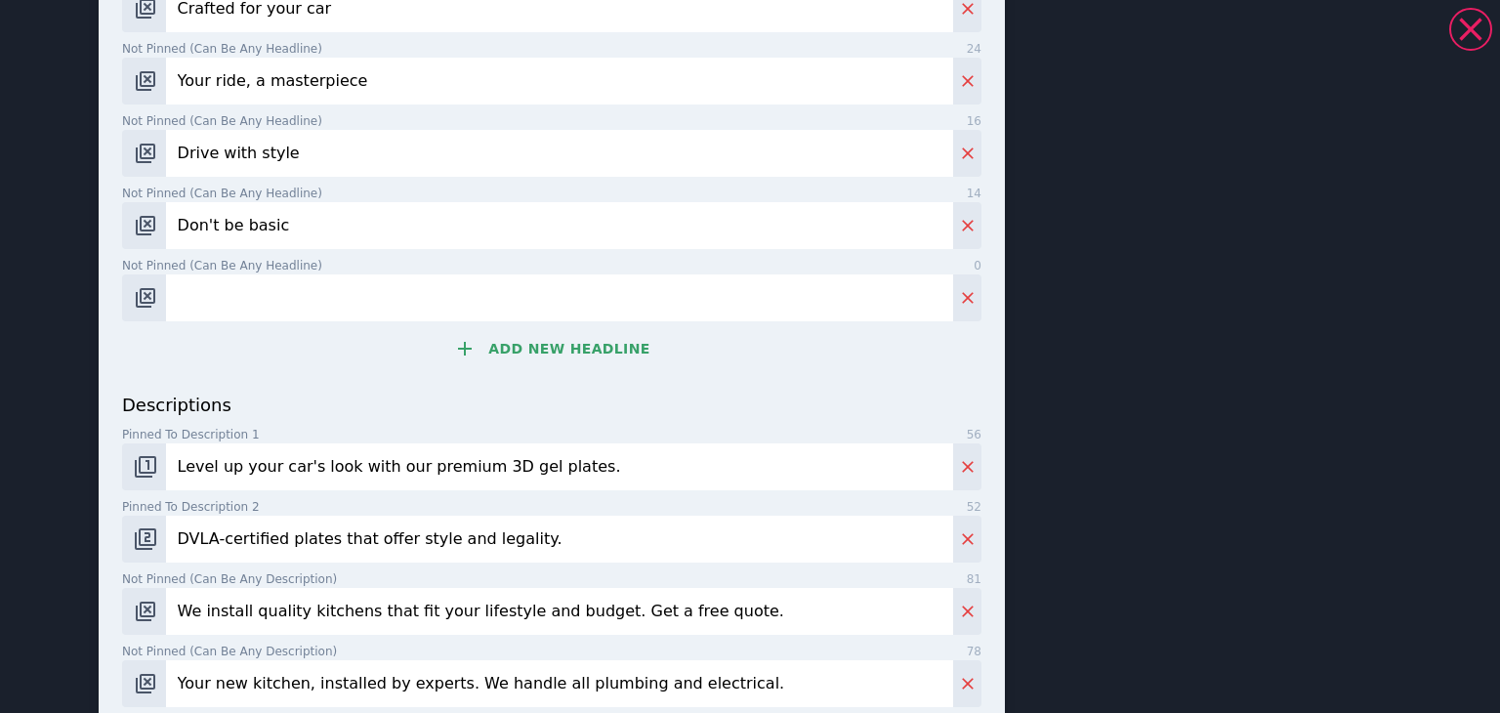
click at [307, 605] on input "We install quality kitchens that fit your lifestyle and budget. Get a free quot…" at bounding box center [559, 611] width 787 height 47
paste input "Add a touch of luxury to your car with our durable 3D plates"
type input "Add a touch of luxury to your car with our durable 3D plates."
click at [349, 687] on input "Your new kitchen, installed by experts. We handle all plumbing and electrical." at bounding box center [559, 683] width 787 height 47
click at [348, 686] on input "Your new kitchen, installed by experts. We handle all plumbing and electrical." at bounding box center [559, 683] width 787 height 47
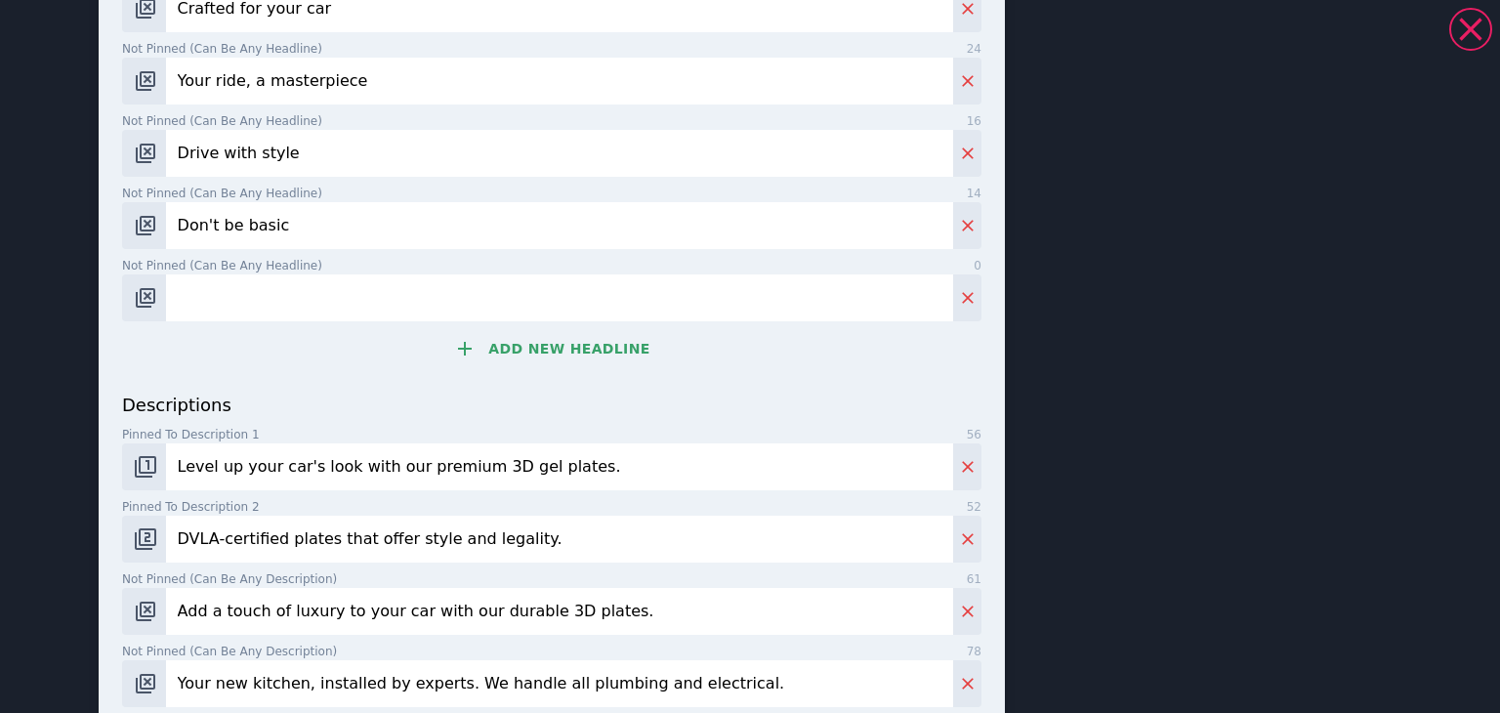
click at [348, 686] on input "Your new kitchen, installed by experts. We handle all plumbing and electrical." at bounding box center [559, 683] width 787 height 47
paste input "Add a touch of luxury to your car with our durable 3D plates"
click at [339, 687] on input "Add a touch of luxury to your car with our durable 3D plates." at bounding box center [559, 683] width 787 height 47
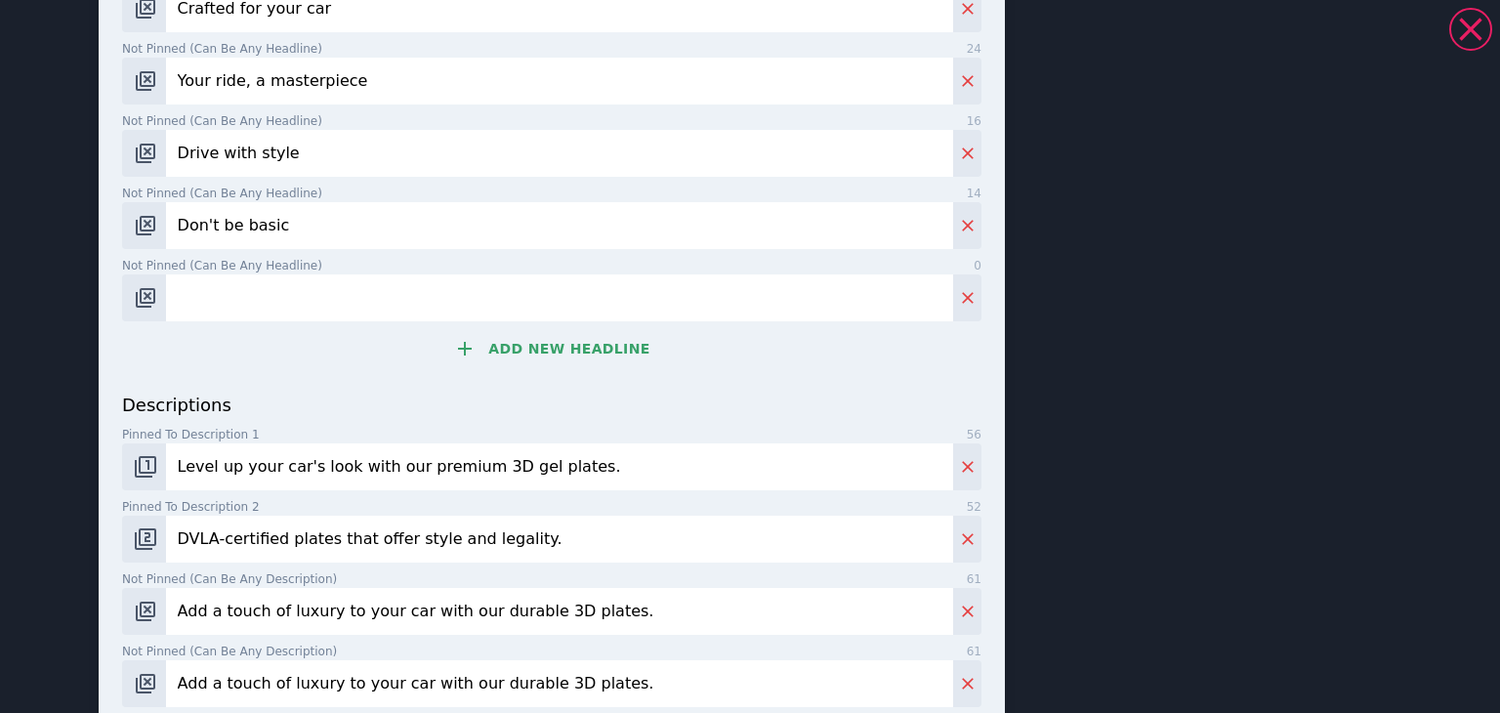
paste input "Stand out with a glossy, eye-catching finish"
type input "Stand out with a glossy, eye-catching finish."
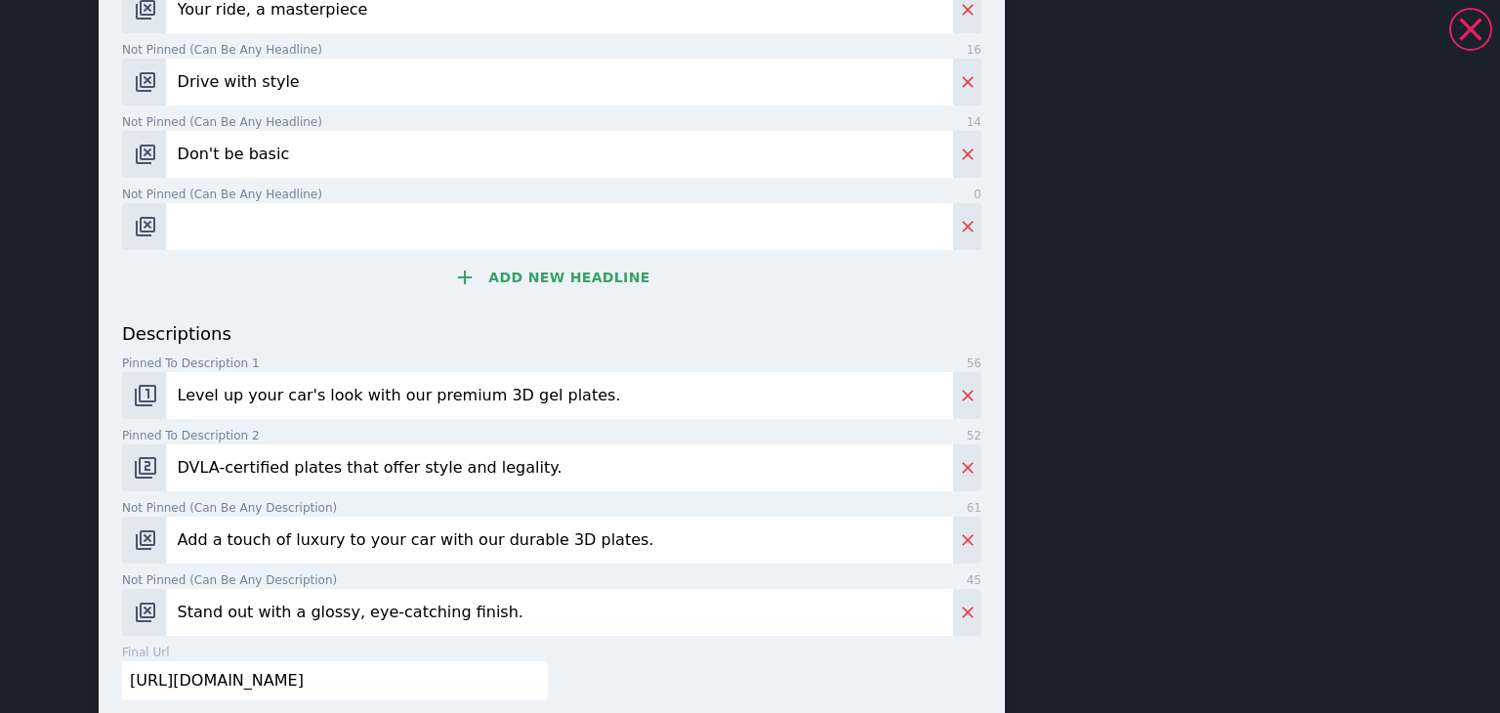
scroll to position [1034, 0]
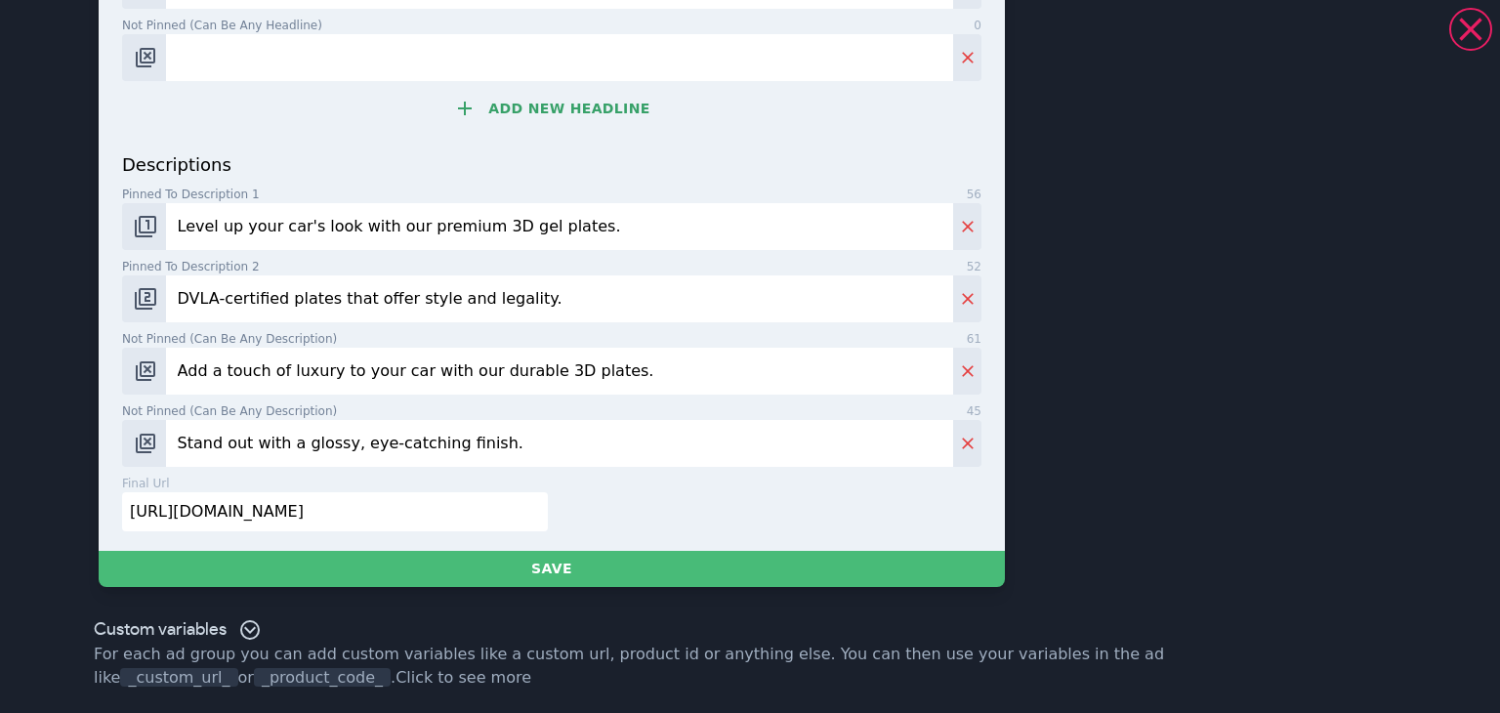
click at [378, 501] on input "[URL][DOMAIN_NAME]" at bounding box center [335, 511] width 426 height 39
click at [378, 505] on input "[URL][DOMAIN_NAME]" at bounding box center [335, 511] width 426 height 39
click at [378, 506] on input "[URL][DOMAIN_NAME]" at bounding box center [335, 511] width 426 height 39
paste input "[DOMAIN_NAME][URL]"
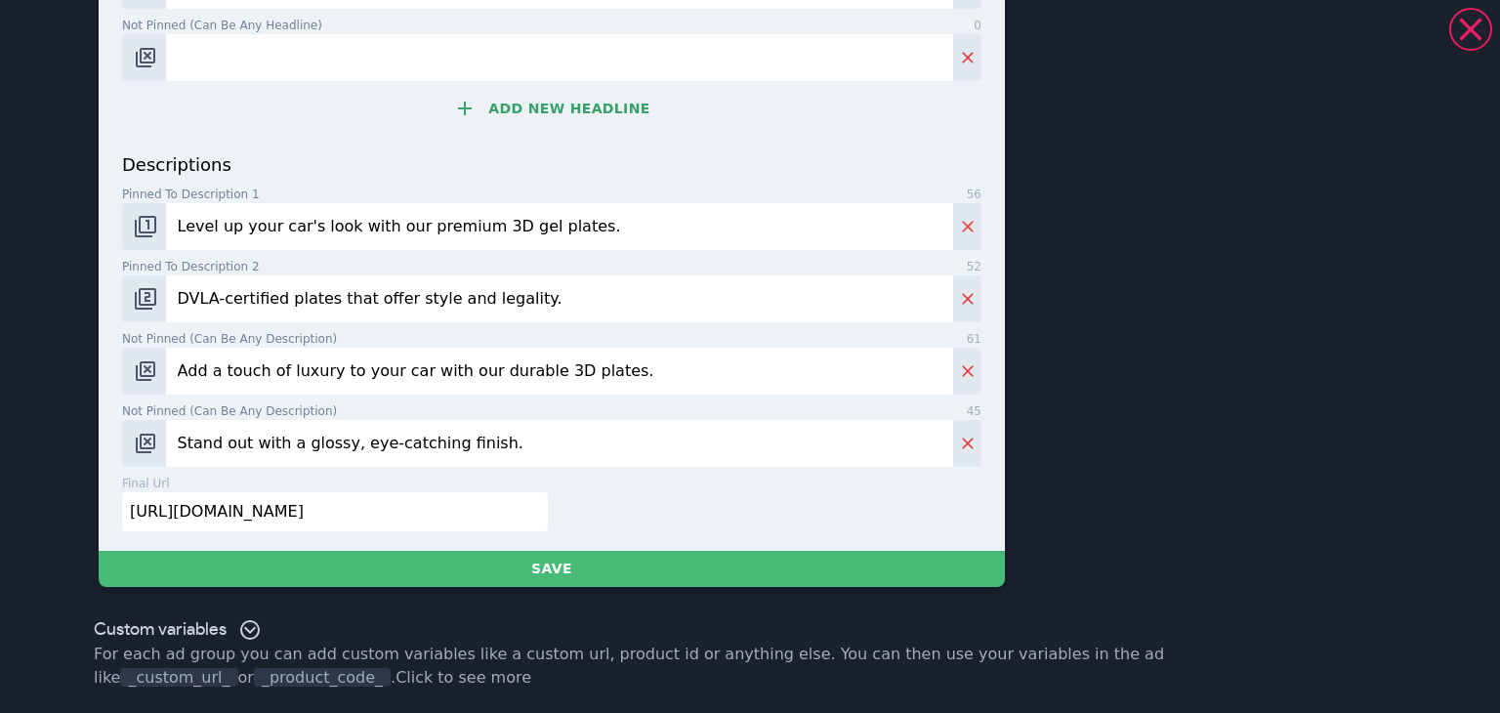
scroll to position [0, 1065]
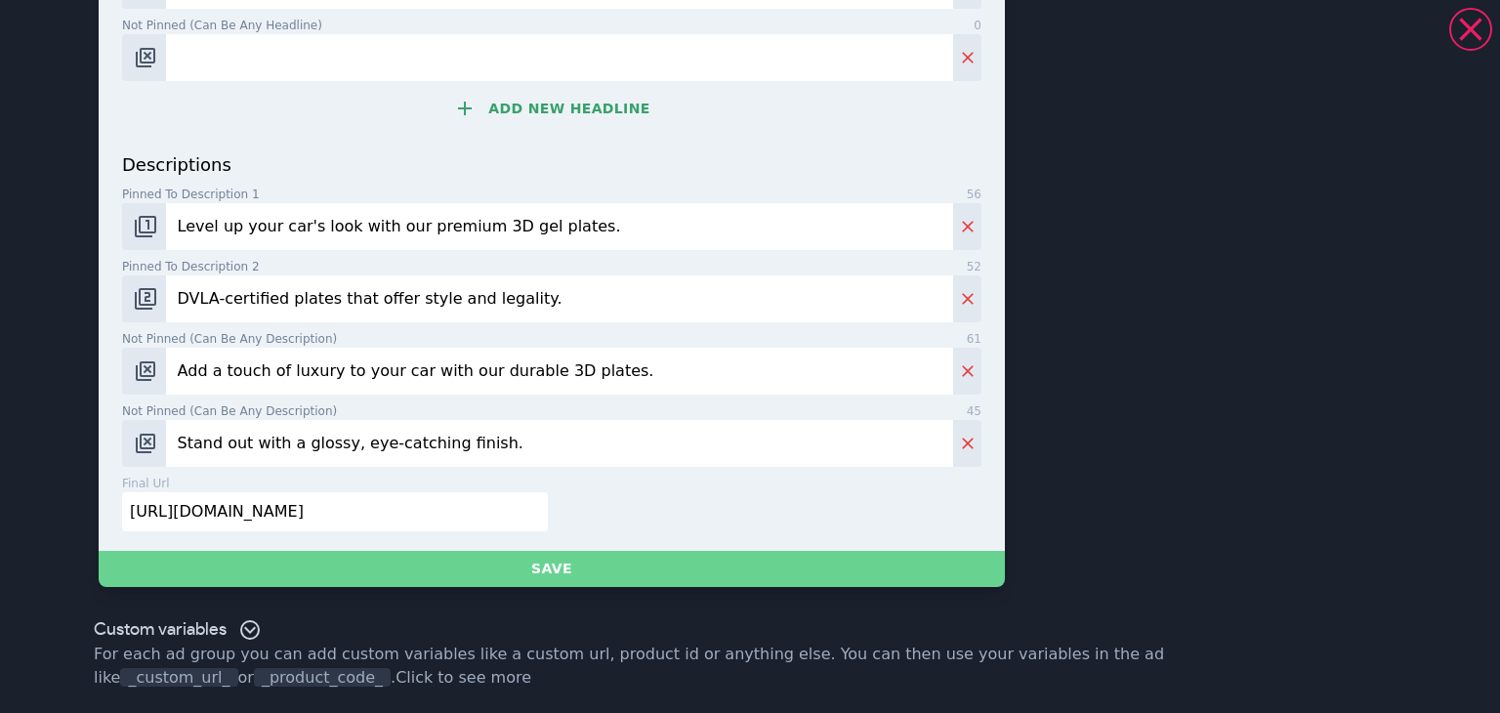
type input "[URL][DOMAIN_NAME]"
click at [572, 571] on button "Save" at bounding box center [552, 569] width 906 height 36
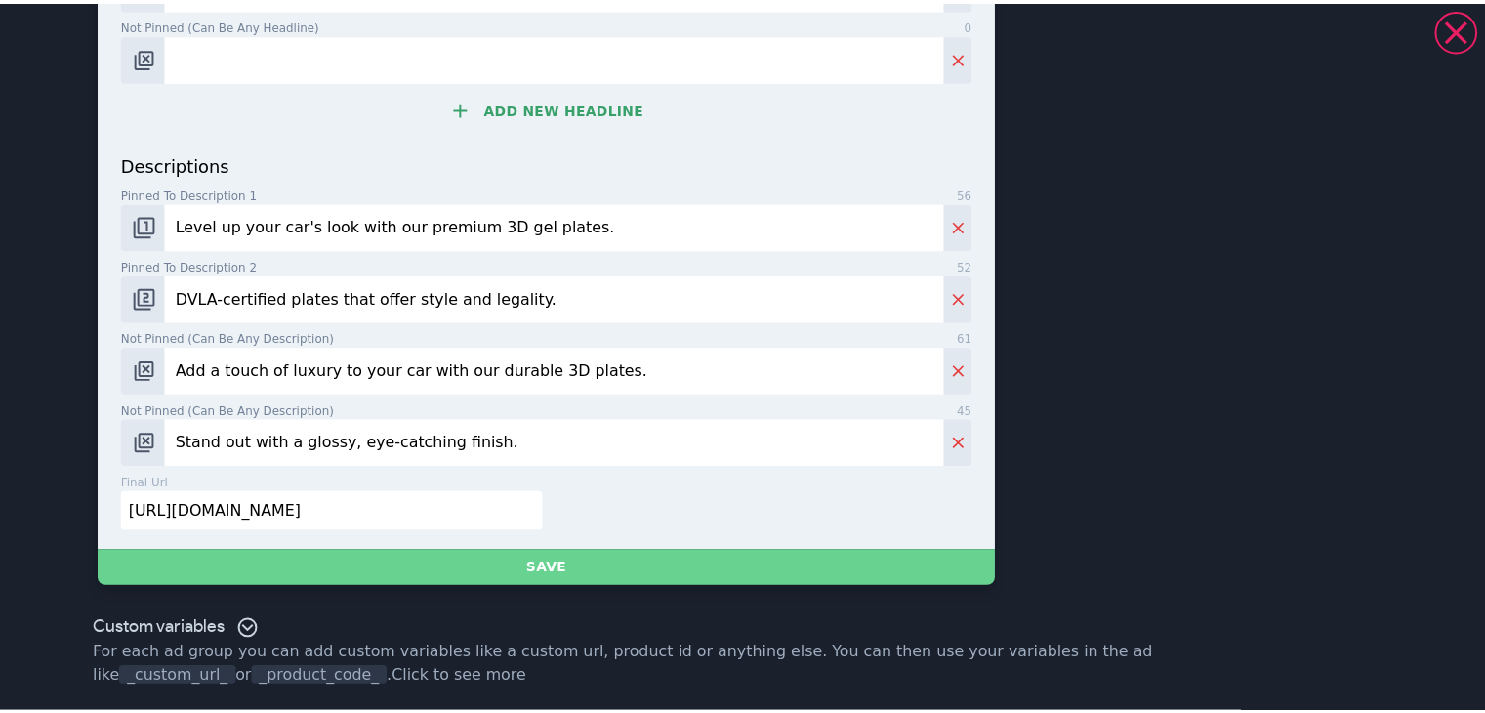
scroll to position [0, 0]
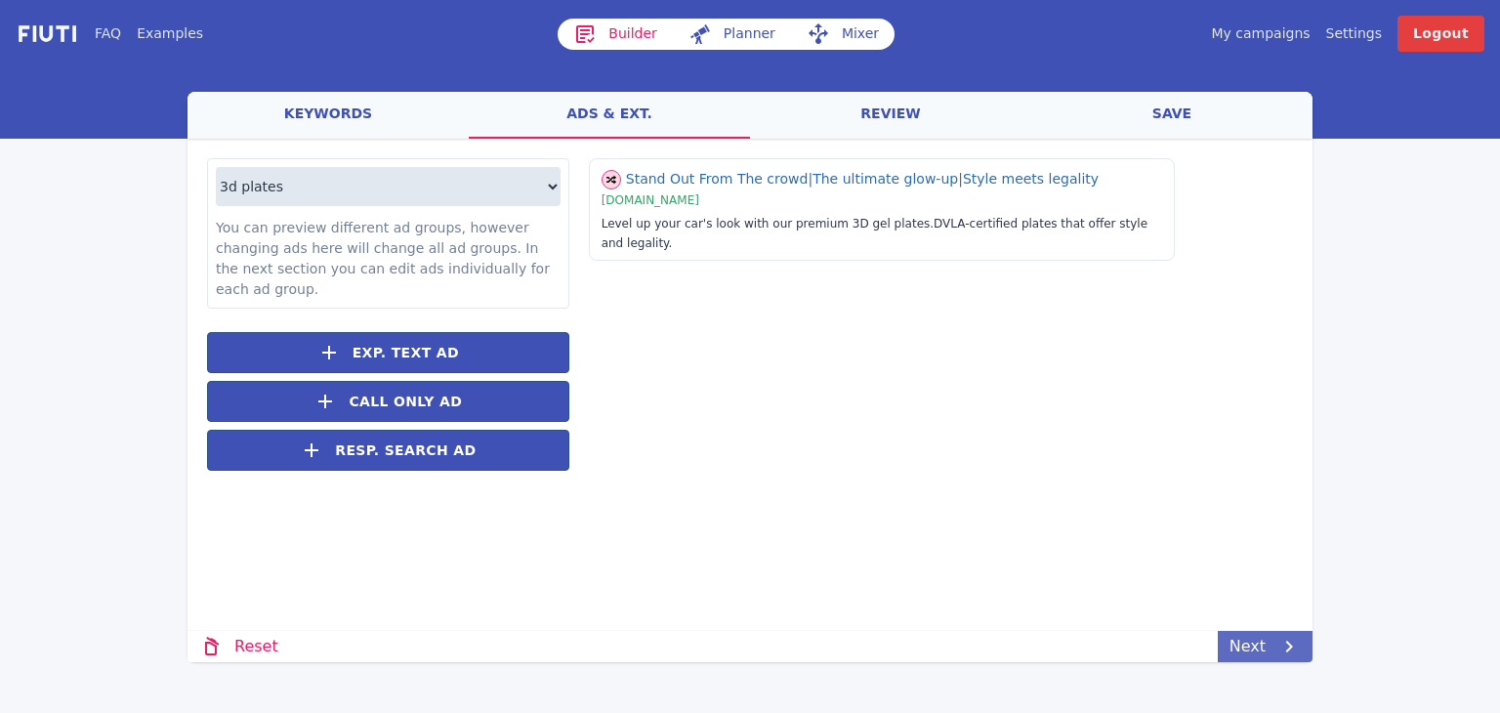
click at [1253, 653] on link "Next" at bounding box center [1265, 646] width 95 height 31
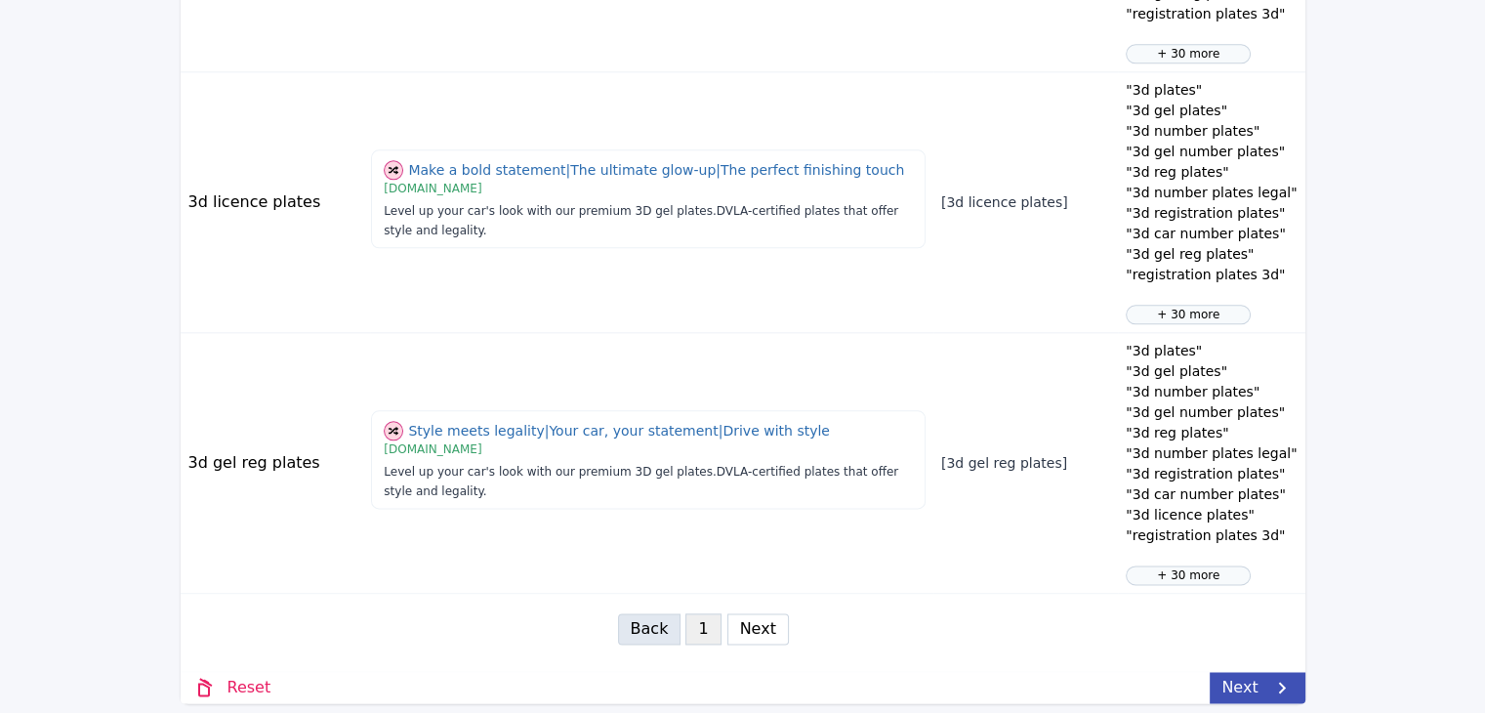
click at [1257, 679] on link "Next" at bounding box center [1257, 687] width 95 height 31
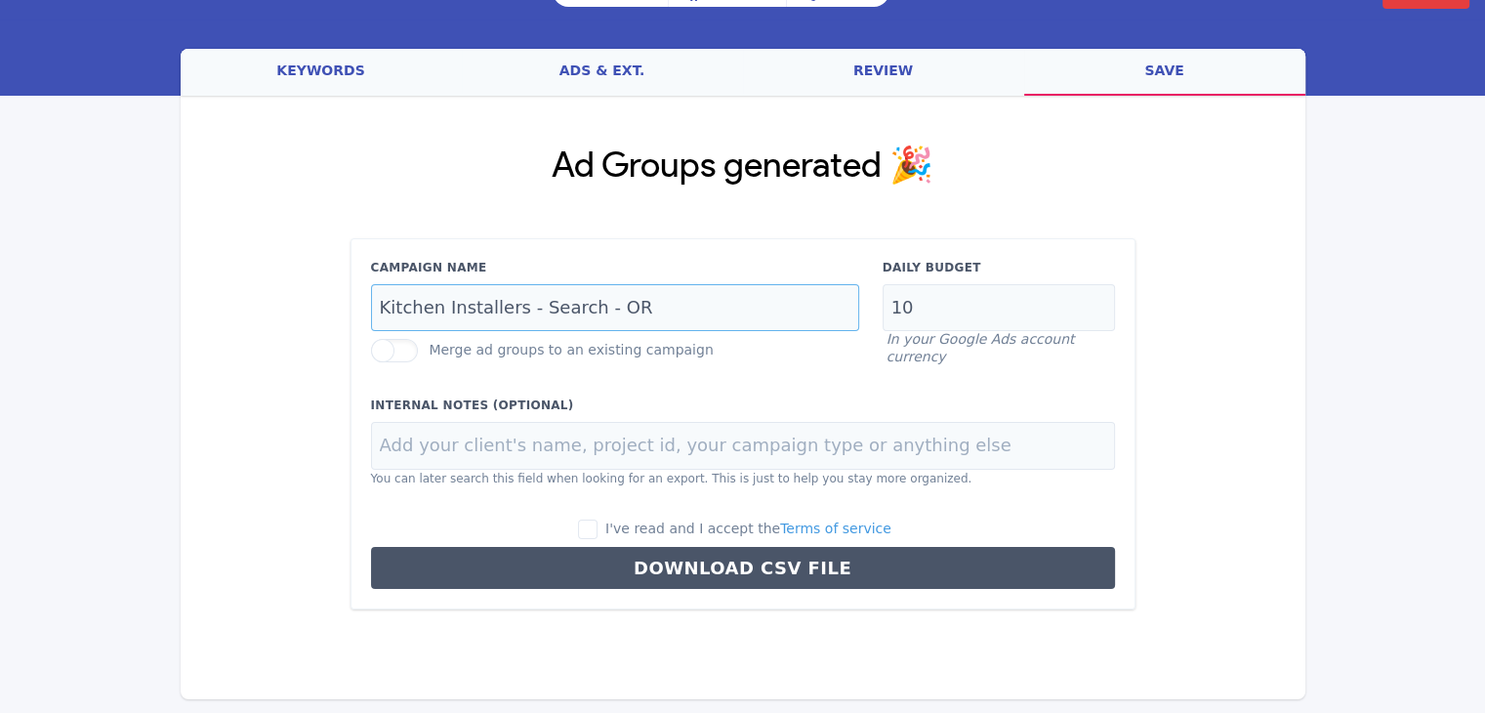
drag, startPoint x: 660, startPoint y: 310, endPoint x: 339, endPoint y: 313, distance: 321.3
click at [339, 313] on div "Ad Groups generated 🎉 Campaign Name Kitchen Installers - Search - OR Merge ad g…" at bounding box center [743, 378] width 1125 height 564
paste input "High Intent"
type input "High Intent - Search - OR"
click at [598, 524] on input "I've read and I accept the Terms of service" at bounding box center [588, 530] width 20 height 20
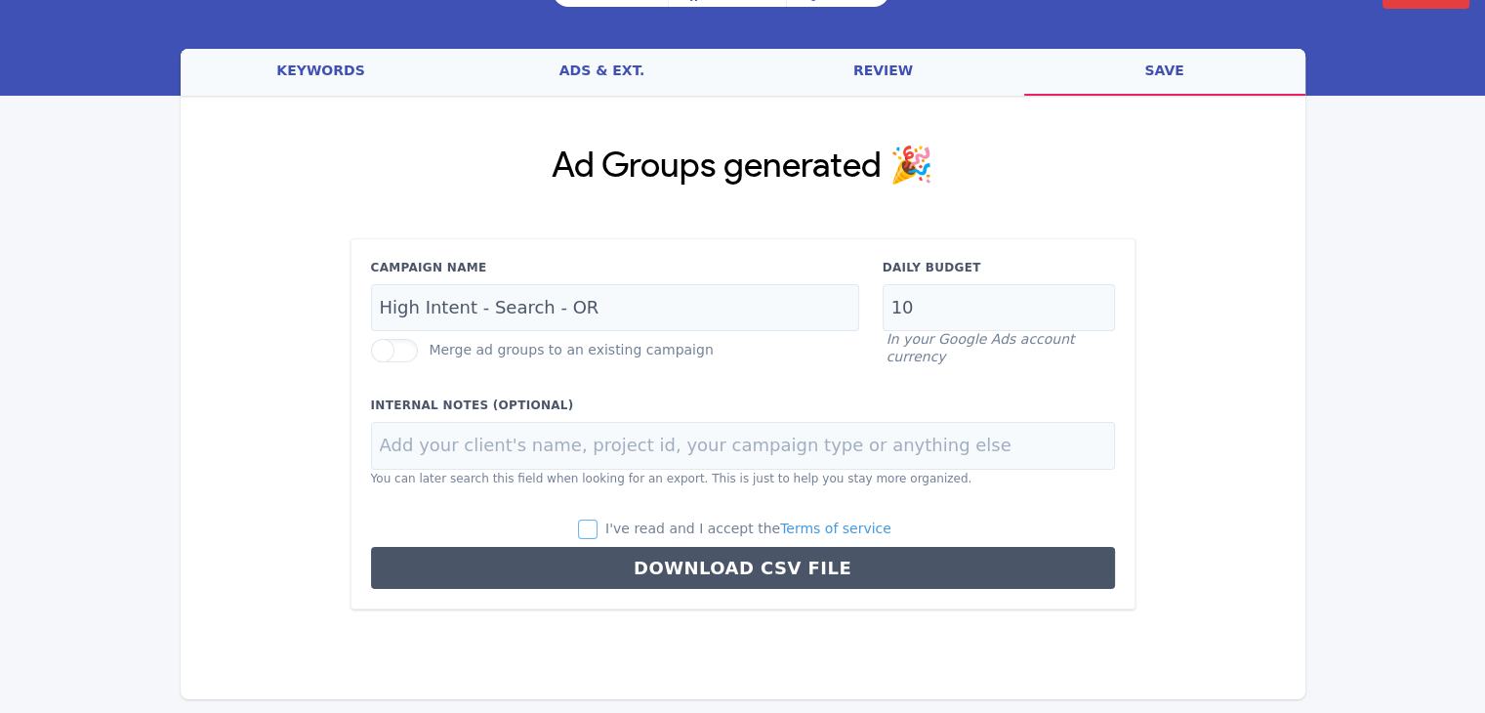
checkbox input "true"
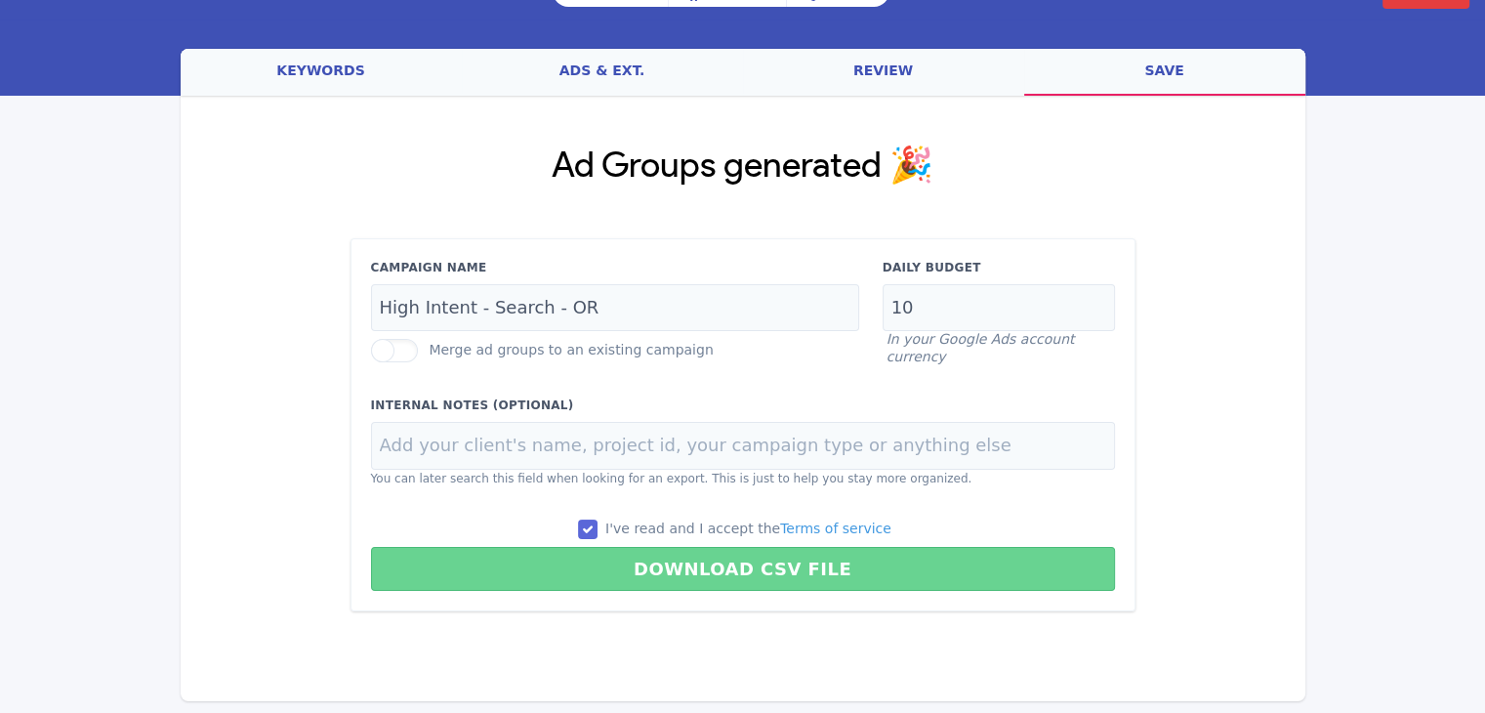
click at [718, 578] on button "Download CSV File" at bounding box center [743, 569] width 744 height 44
